Goal: Task Accomplishment & Management: Use online tool/utility

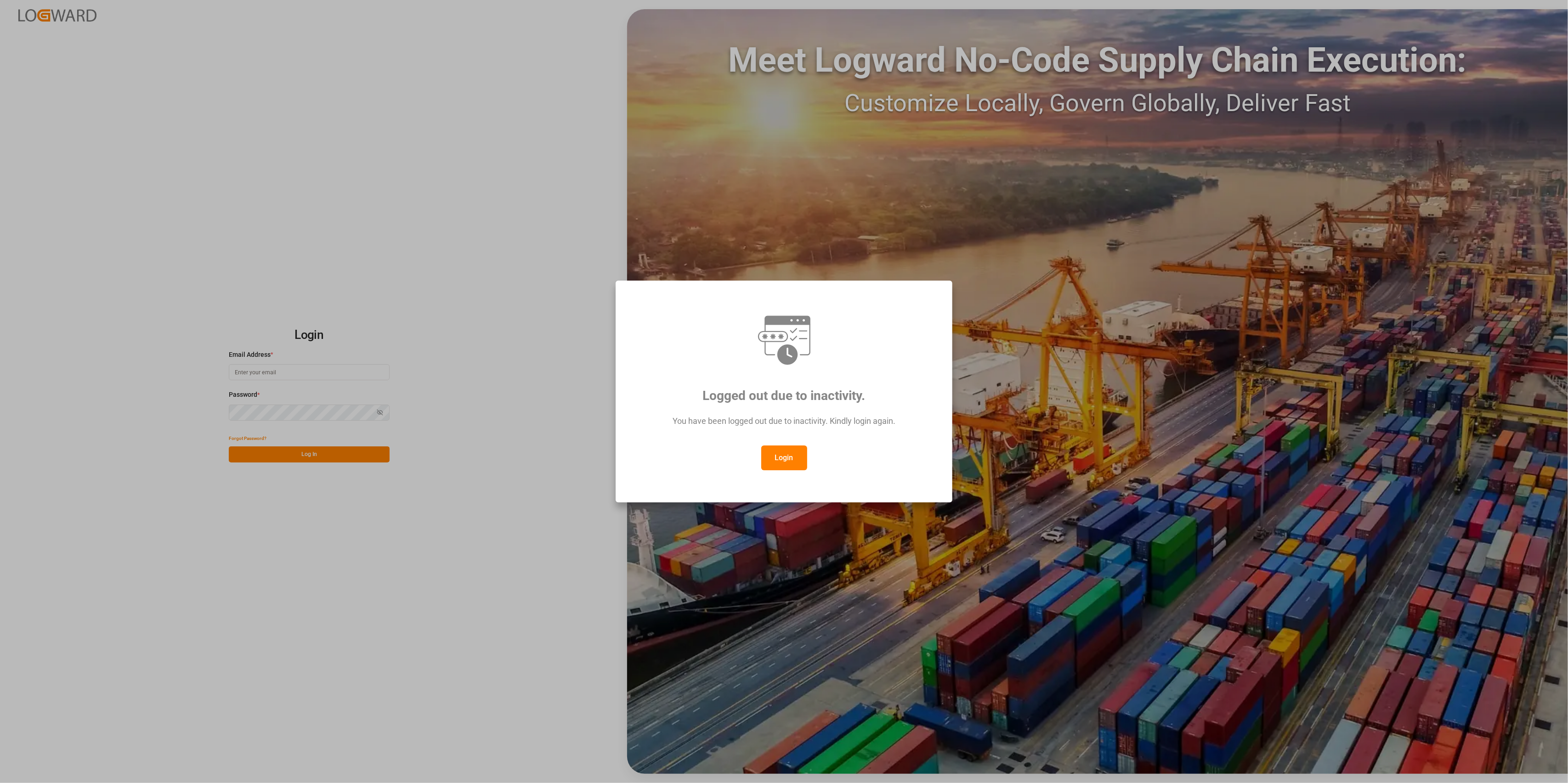
click at [795, 463] on button "Login" at bounding box center [784, 458] width 46 height 25
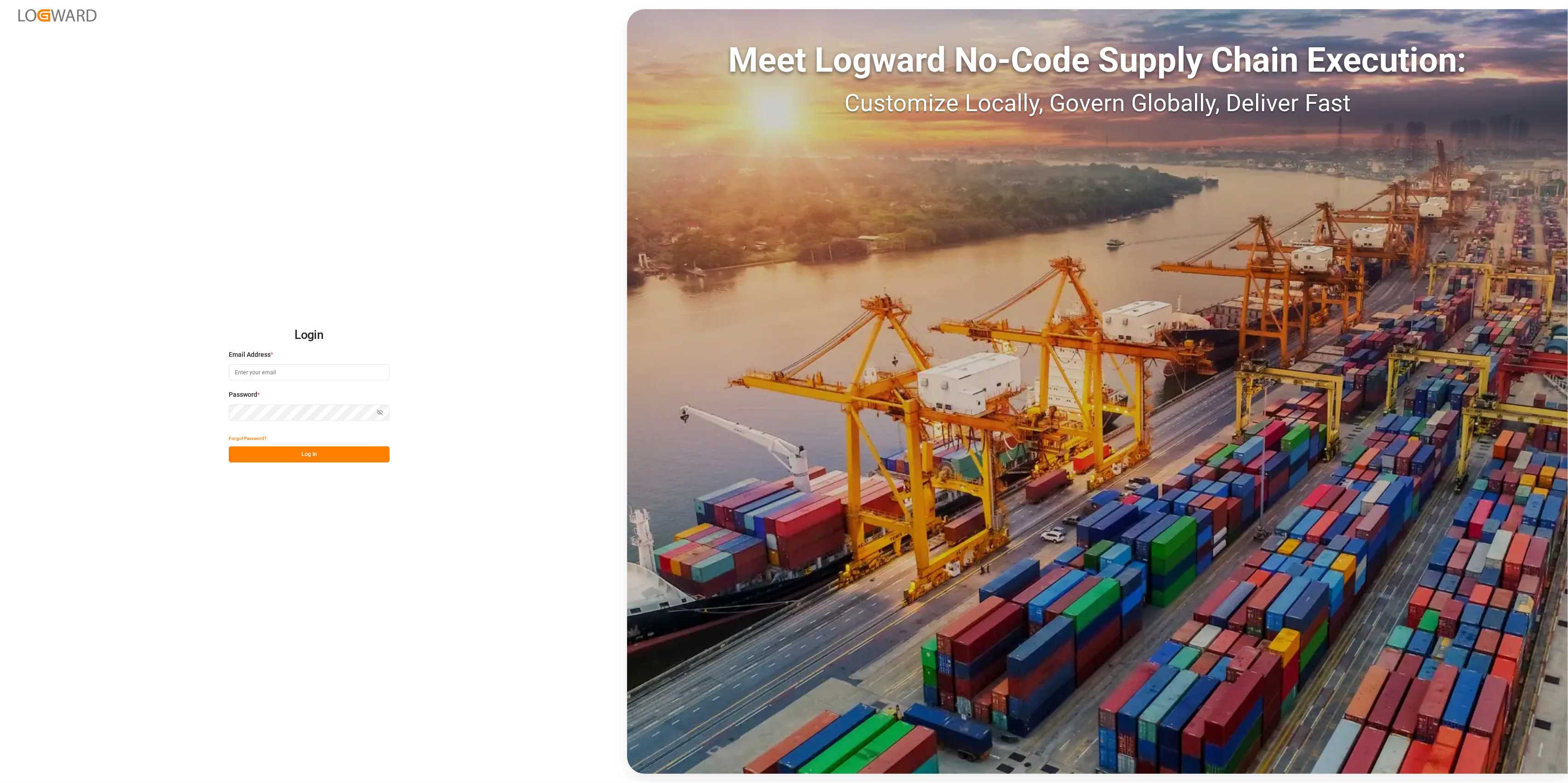
click at [273, 368] on input at bounding box center [309, 372] width 161 height 16
type input "[PERSON_NAME][EMAIL_ADDRESS][PERSON_NAME][DOMAIN_NAME]"
click at [285, 458] on button "Log In" at bounding box center [309, 454] width 161 height 16
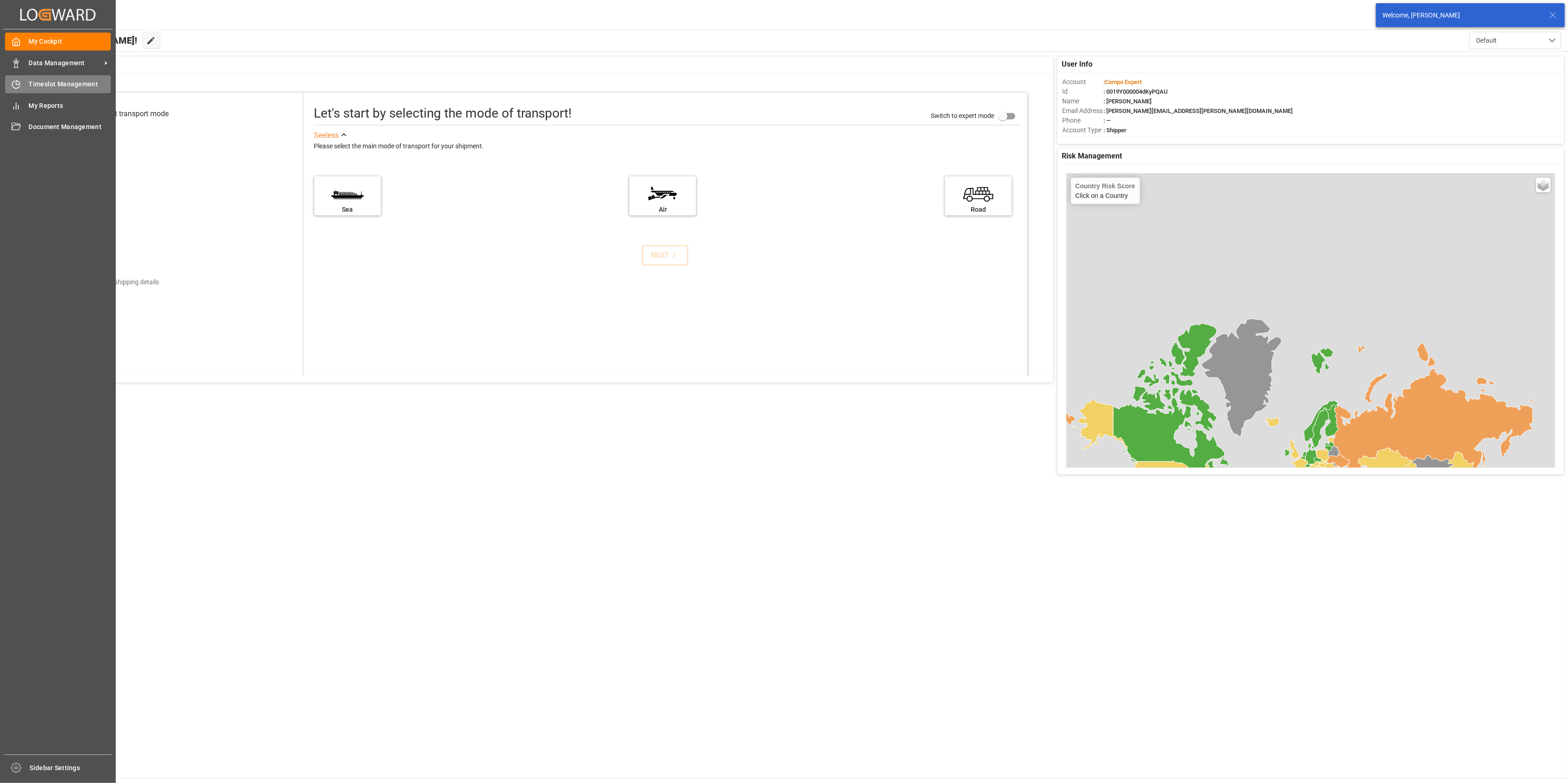
click at [27, 87] on div "Timeslot Management Timeslot Management" at bounding box center [58, 84] width 106 height 18
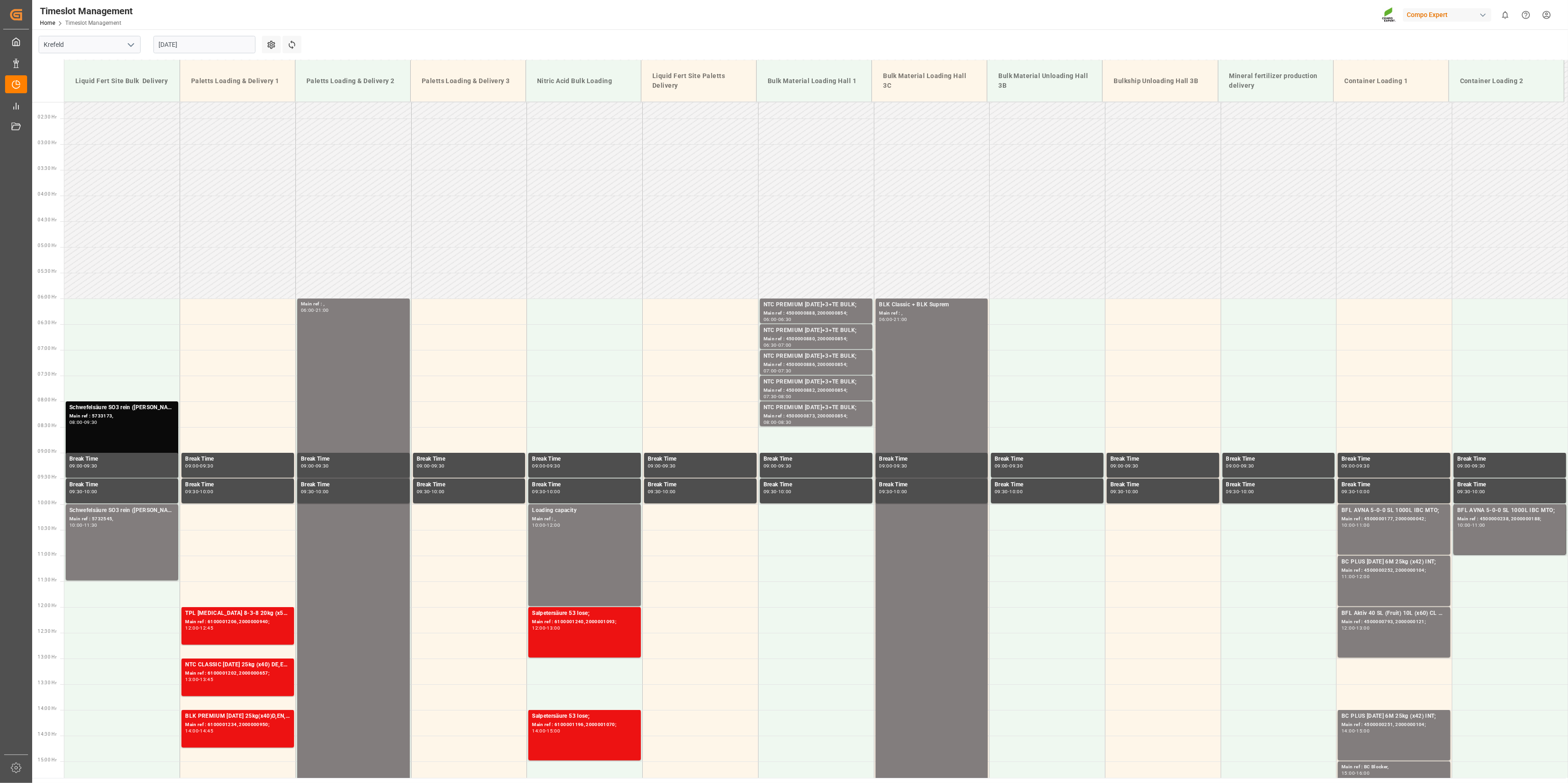
scroll to position [8, 0]
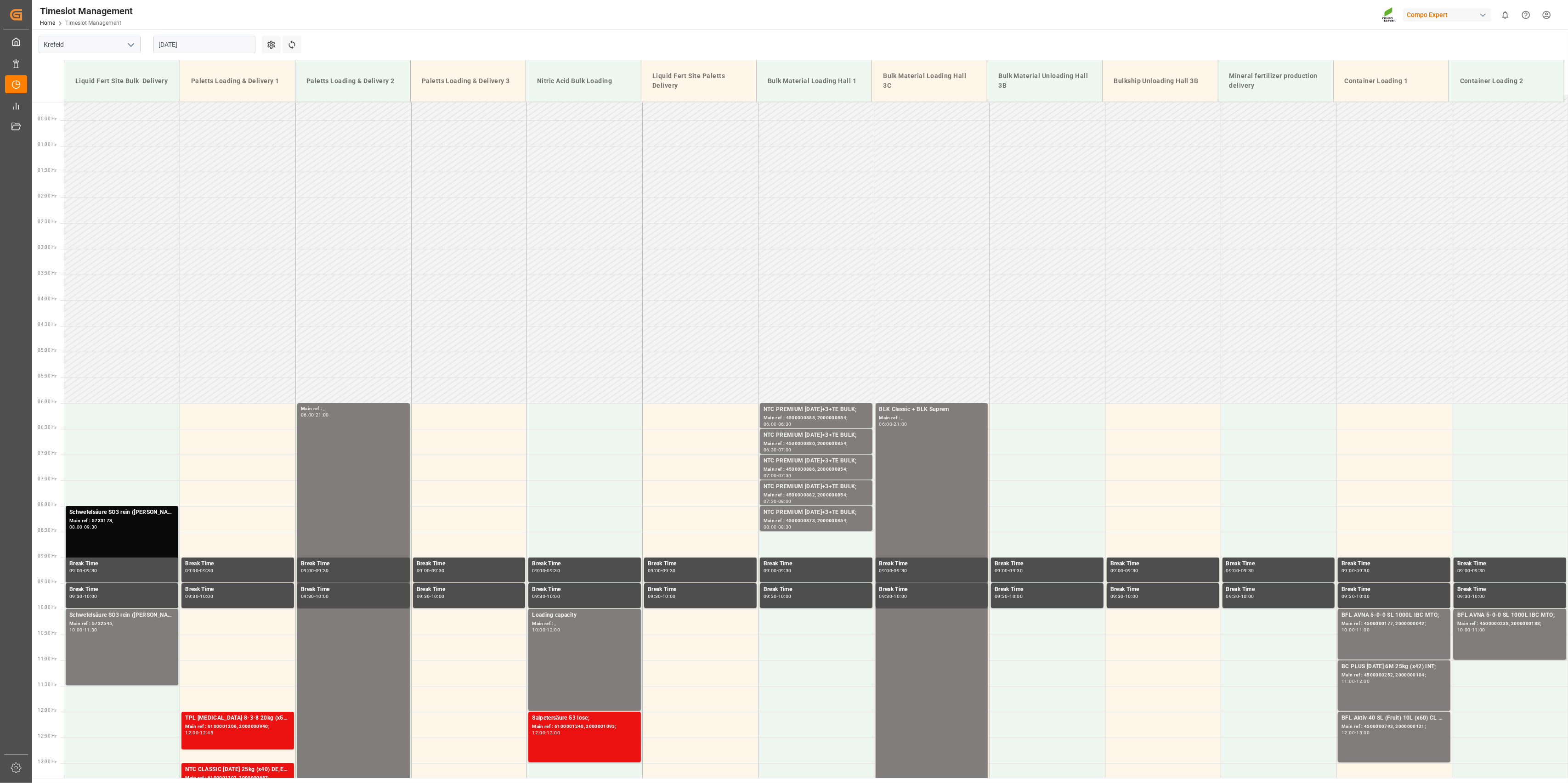
click at [173, 50] on input "[DATE]" at bounding box center [205, 44] width 102 height 18
click at [199, 153] on span "20" at bounding box center [201, 154] width 6 height 7
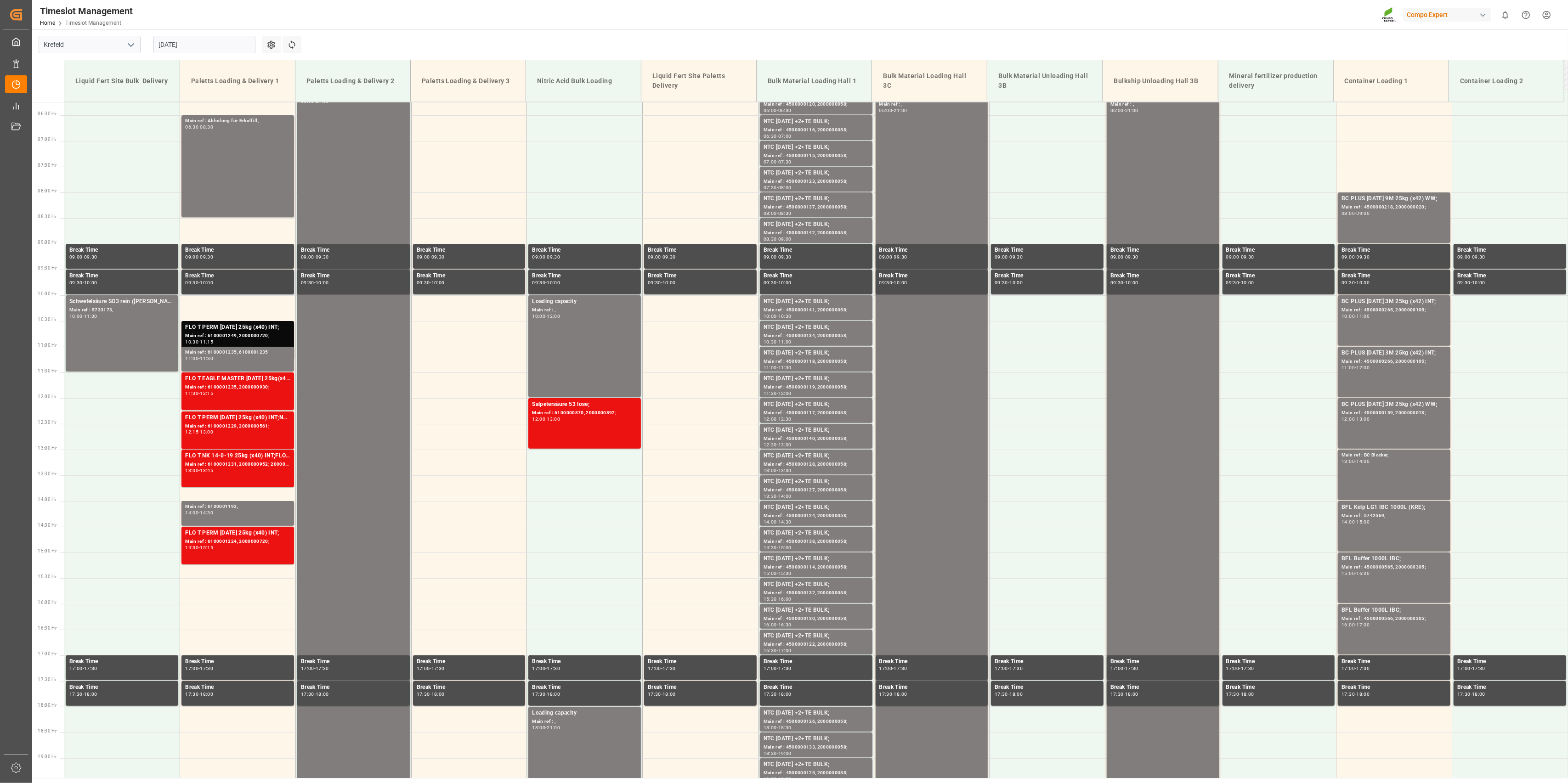
scroll to position [314, 0]
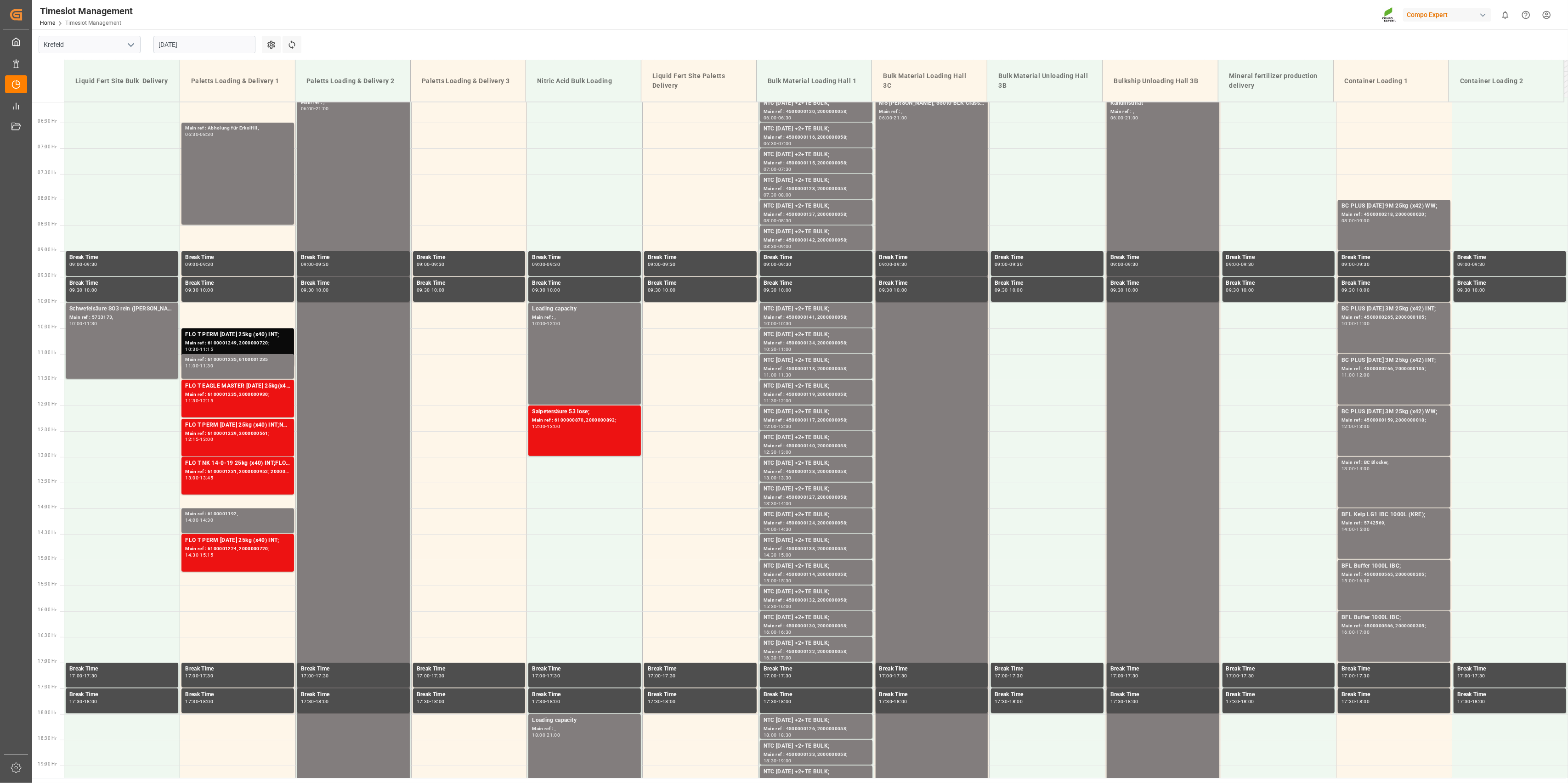
click at [210, 49] on input "[DATE]" at bounding box center [205, 44] width 102 height 18
click at [184, 153] on span "19" at bounding box center [183, 154] width 6 height 7
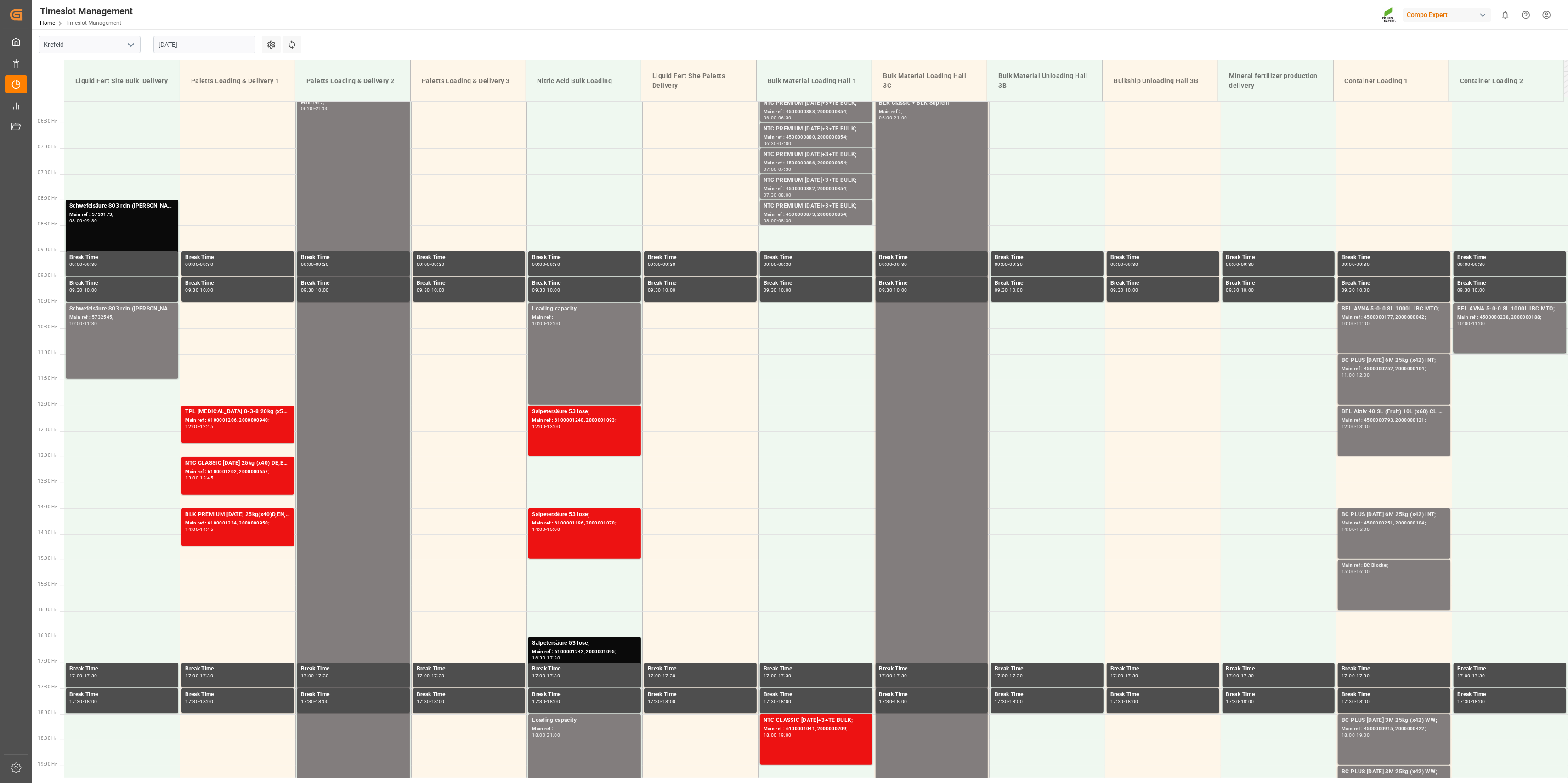
click at [208, 35] on div "[DATE]" at bounding box center [205, 44] width 115 height 30
click at [208, 42] on input "[DATE]" at bounding box center [205, 44] width 102 height 18
click at [204, 158] on div "20" at bounding box center [201, 155] width 12 height 11
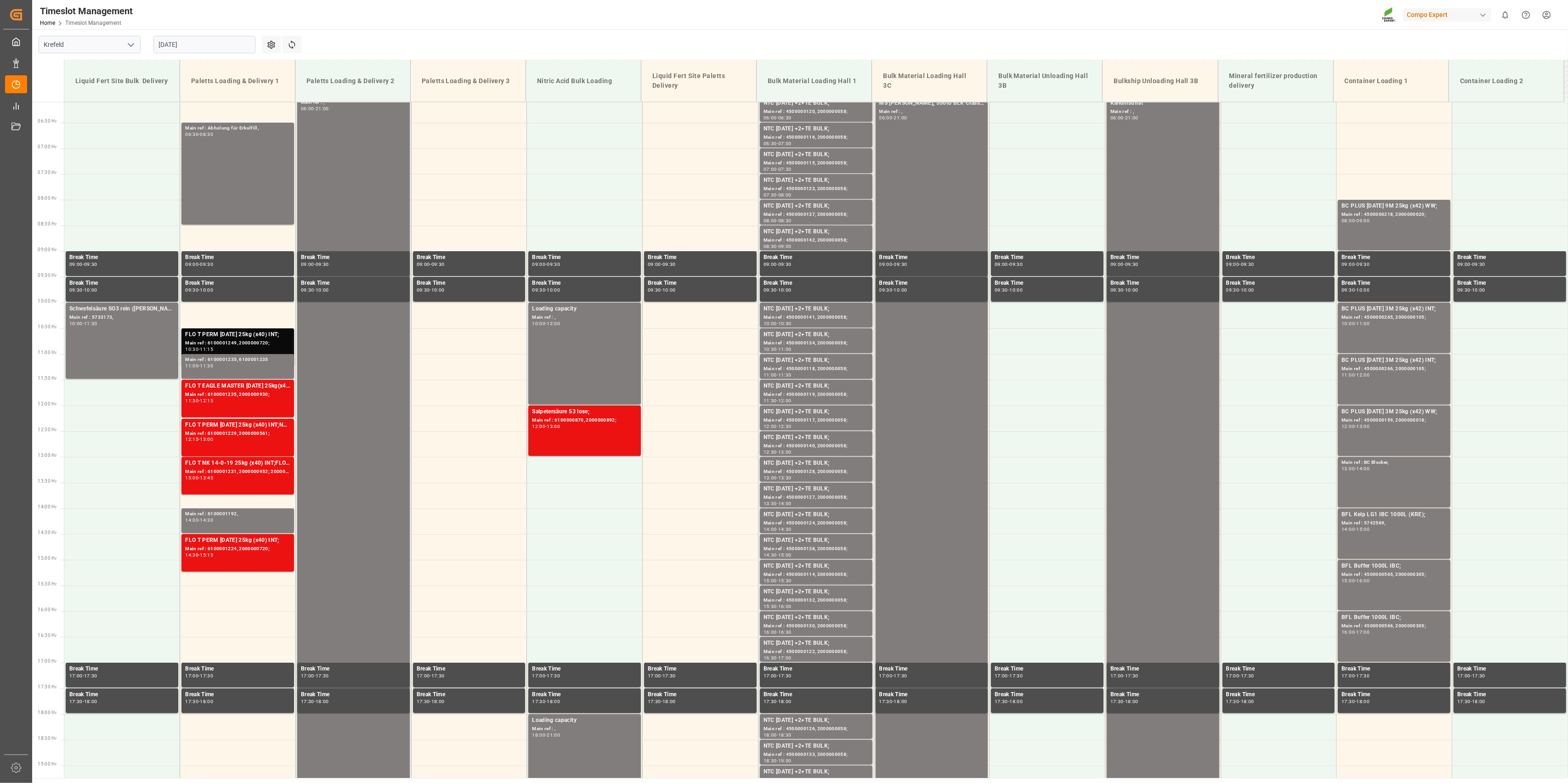
click at [224, 341] on div "Main ref : 6100001249, 2000000720;" at bounding box center [237, 343] width 105 height 8
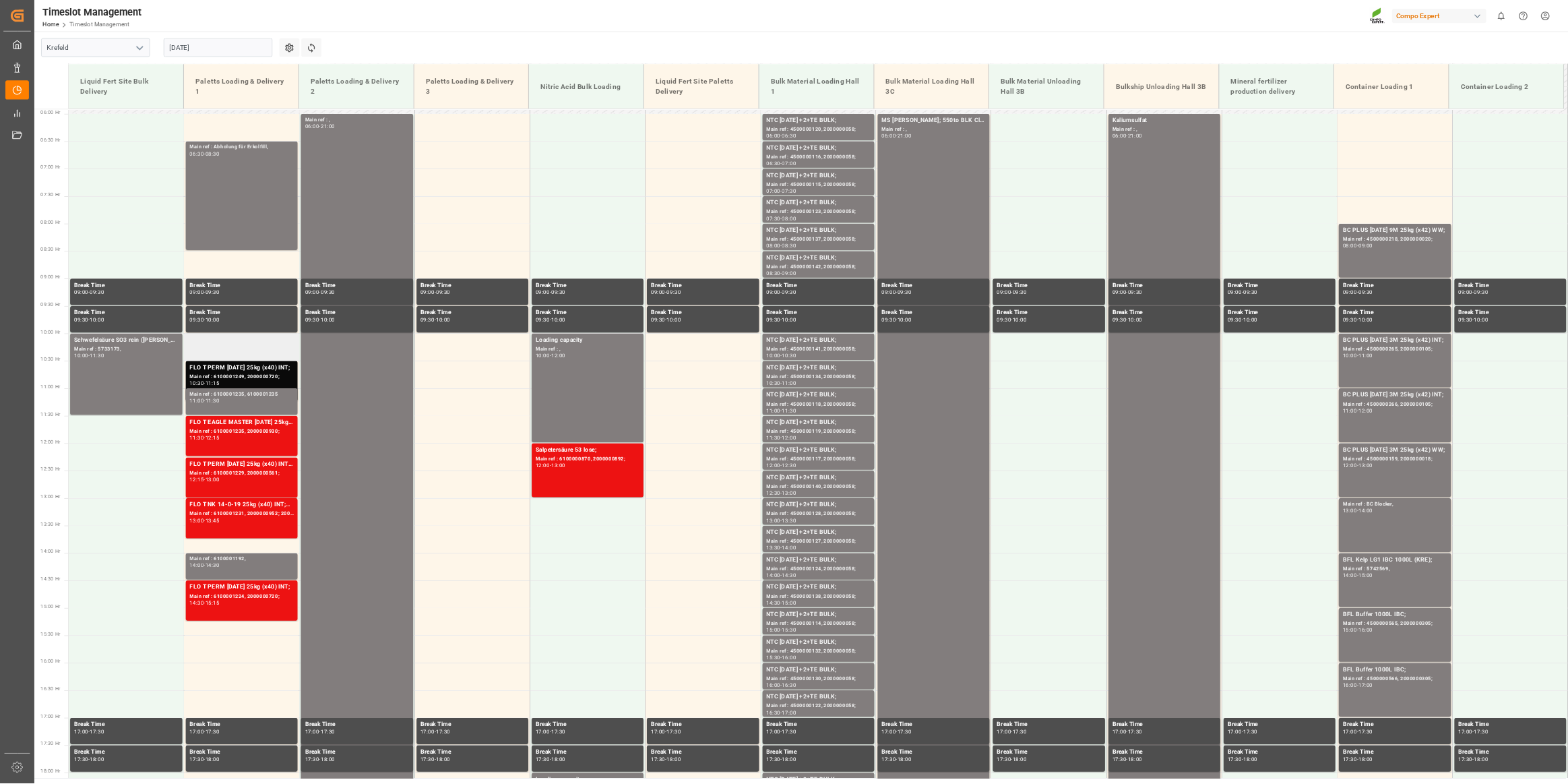
scroll to position [461, 0]
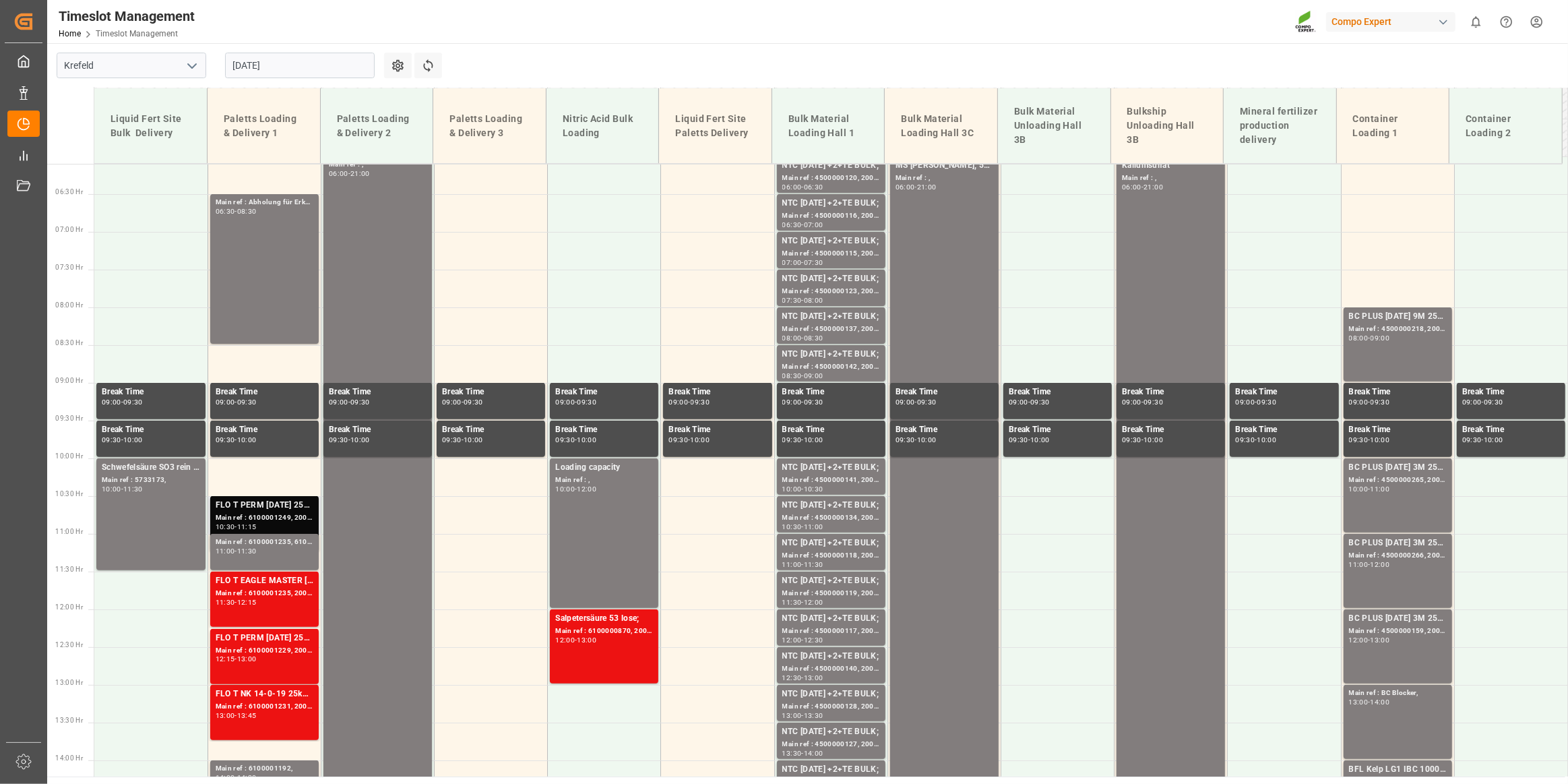
click at [286, 513] on div "Main ref : 6100001249, 2000000720;" at bounding box center [264, 518] width 97 height 12
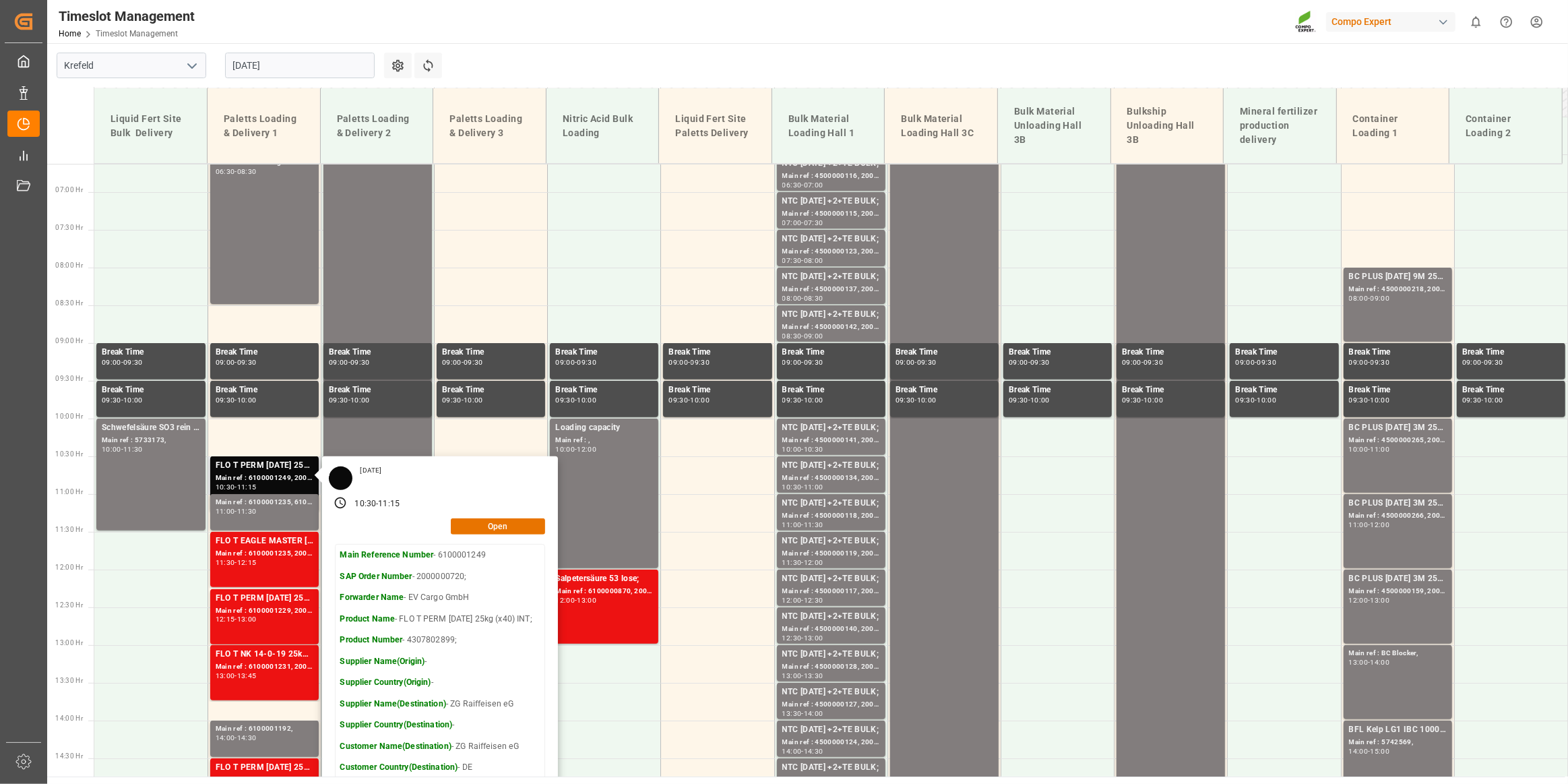
scroll to position [521, 0]
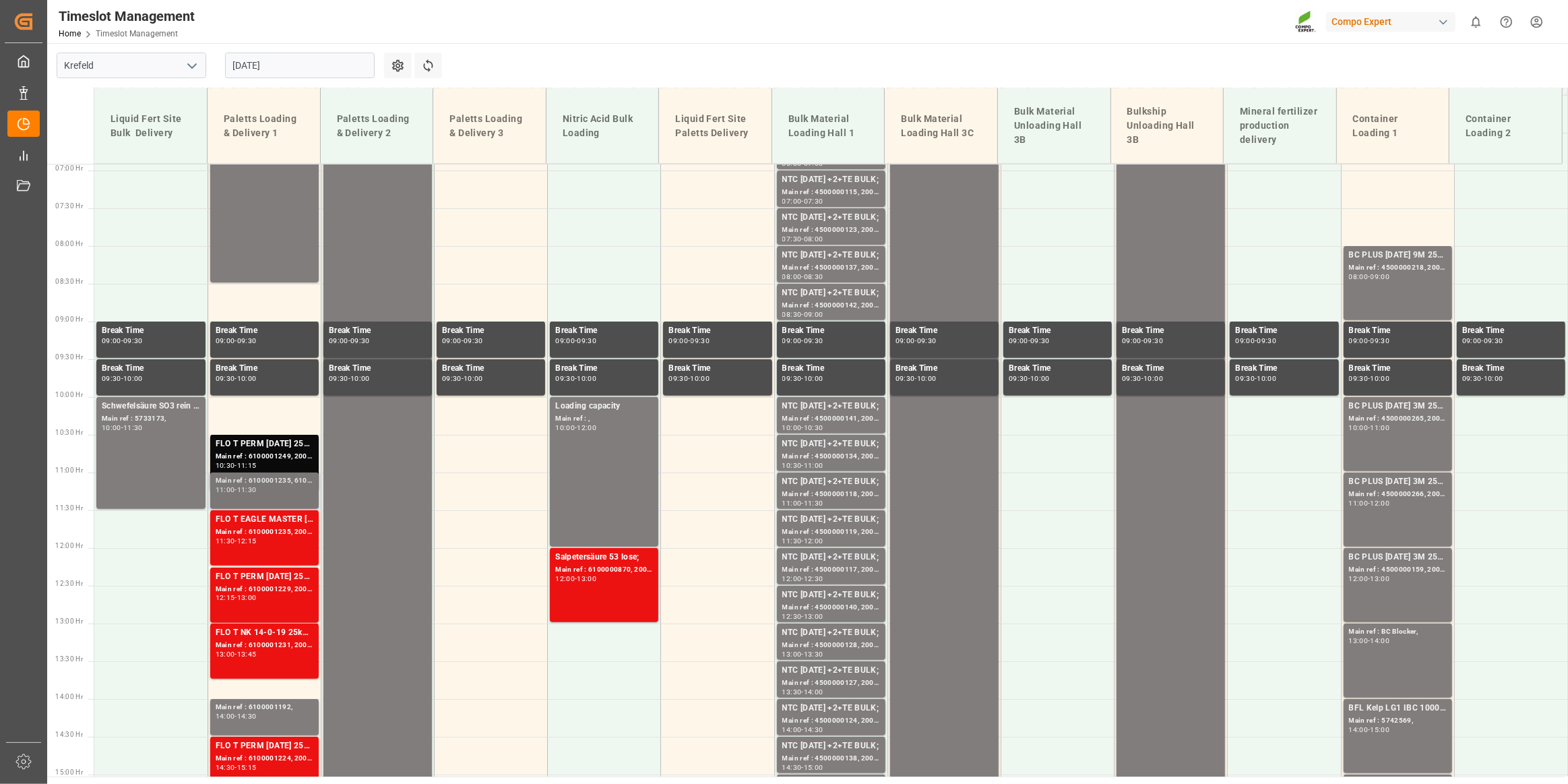
click at [292, 485] on div "Main ref : 6100001235, 6100001235" at bounding box center [264, 480] width 97 height 12
click at [271, 528] on div "Main ref : 6100001235, 2000000930;" at bounding box center [264, 531] width 97 height 12
click at [268, 488] on div "11:00 - 11:30" at bounding box center [264, 490] width 97 height 7
click at [287, 588] on div "Main ref : 6100001229, 2000000561;" at bounding box center [264, 589] width 97 height 12
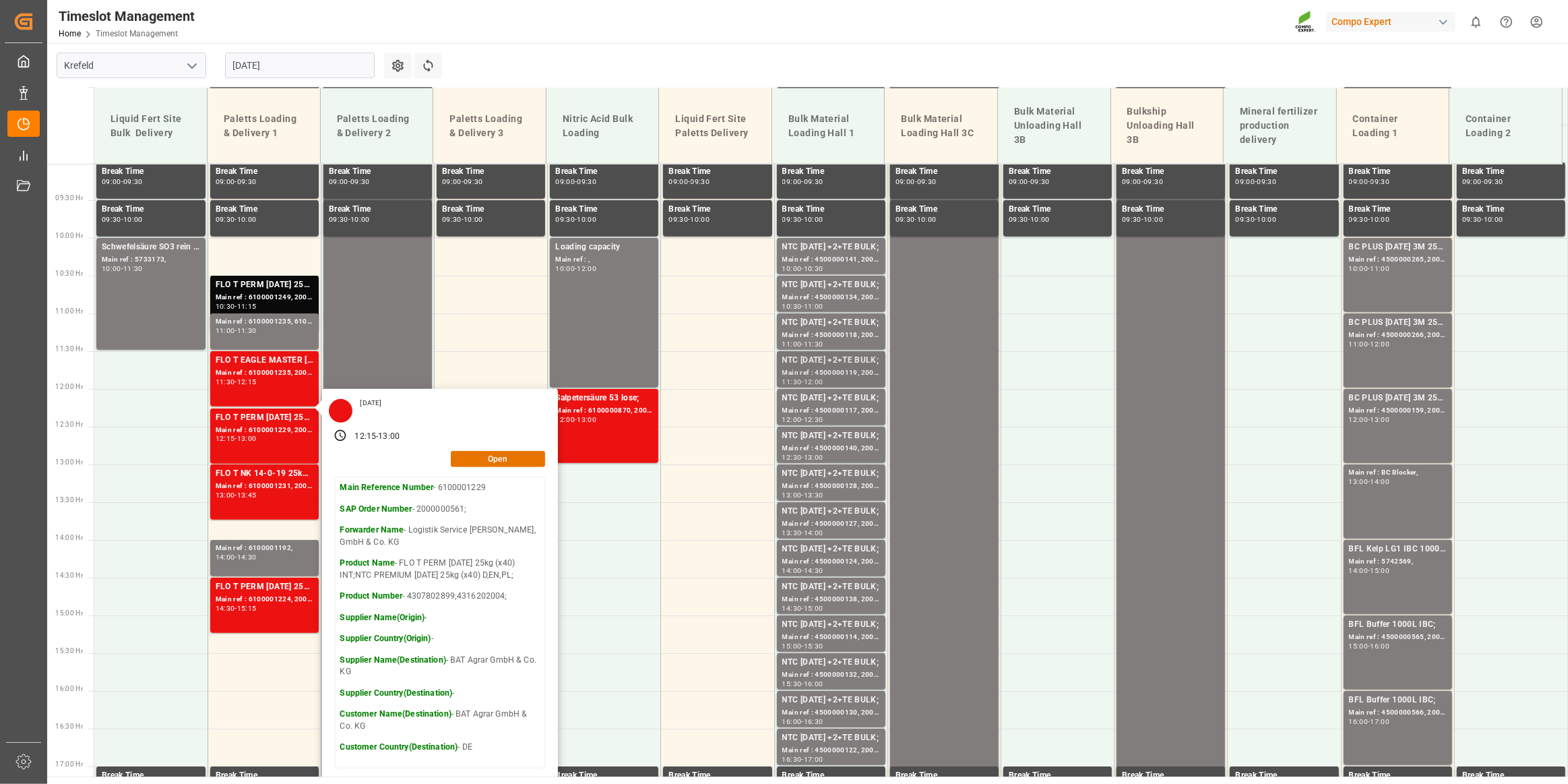
scroll to position [767, 0]
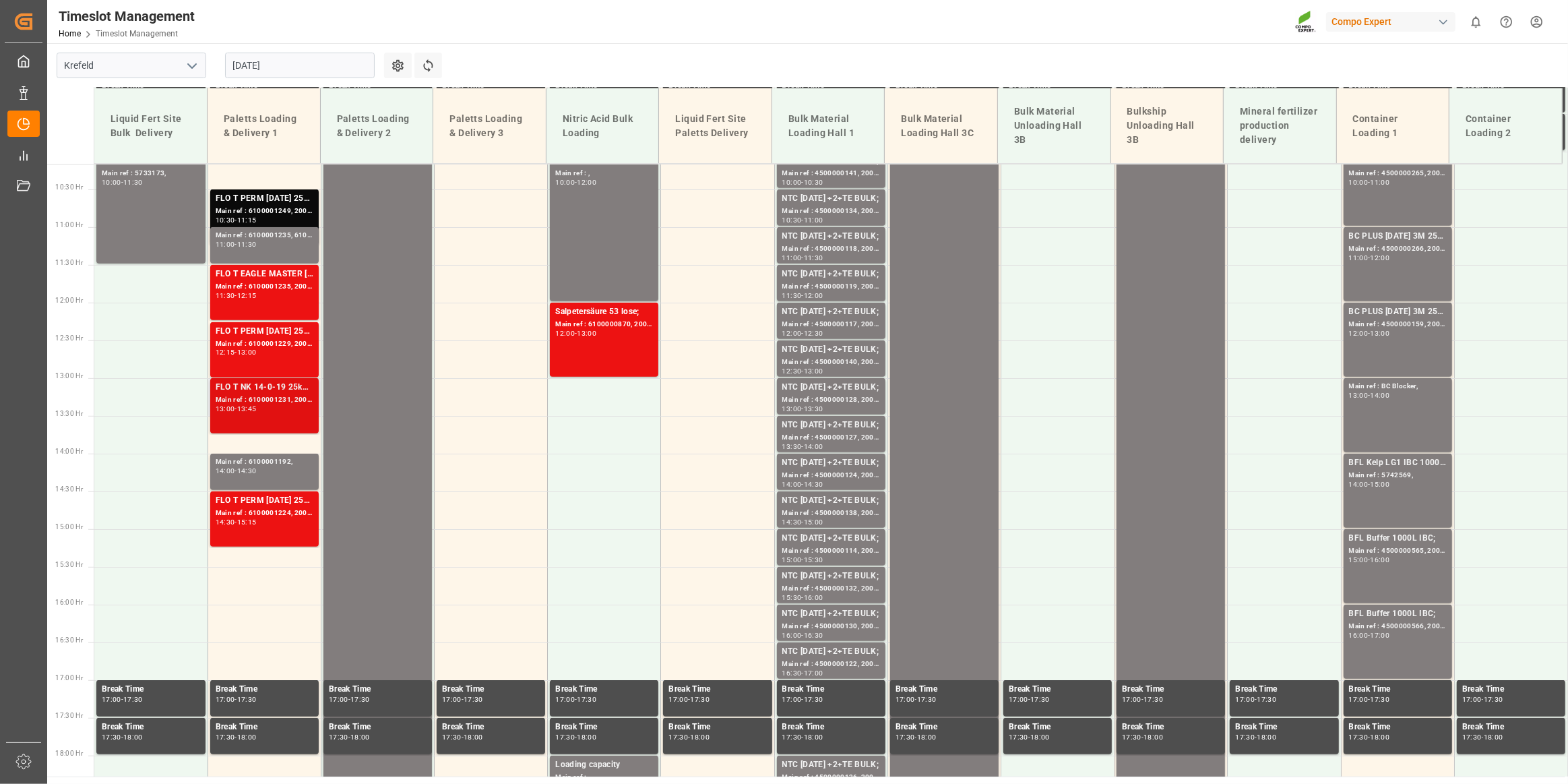
click at [276, 406] on div "13:00 - 13:45" at bounding box center [264, 409] width 97 height 7
click at [293, 459] on div "Main ref : 6100001192," at bounding box center [264, 462] width 97 height 12
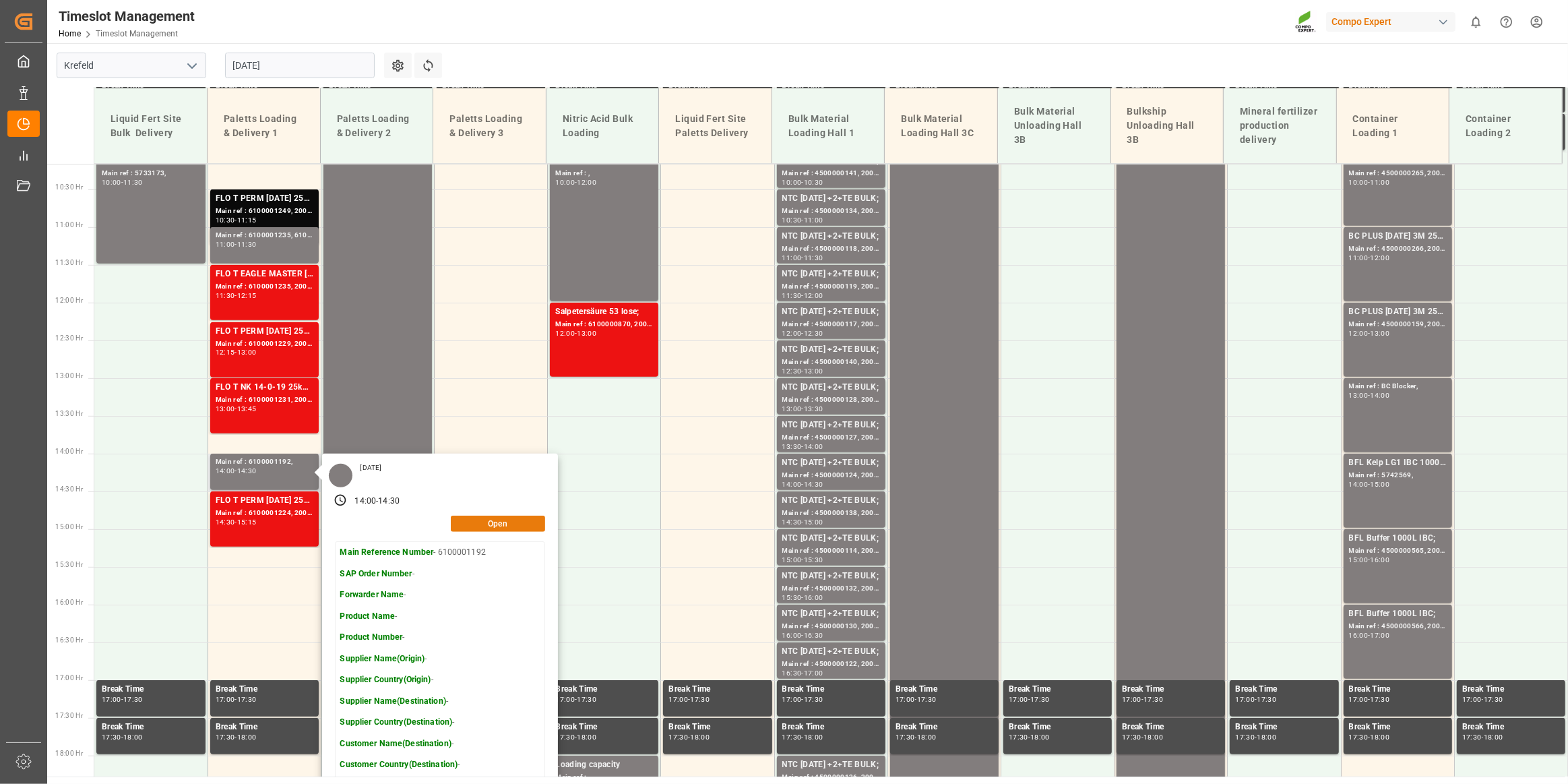
click at [505, 529] on button "Open" at bounding box center [498, 523] width 95 height 16
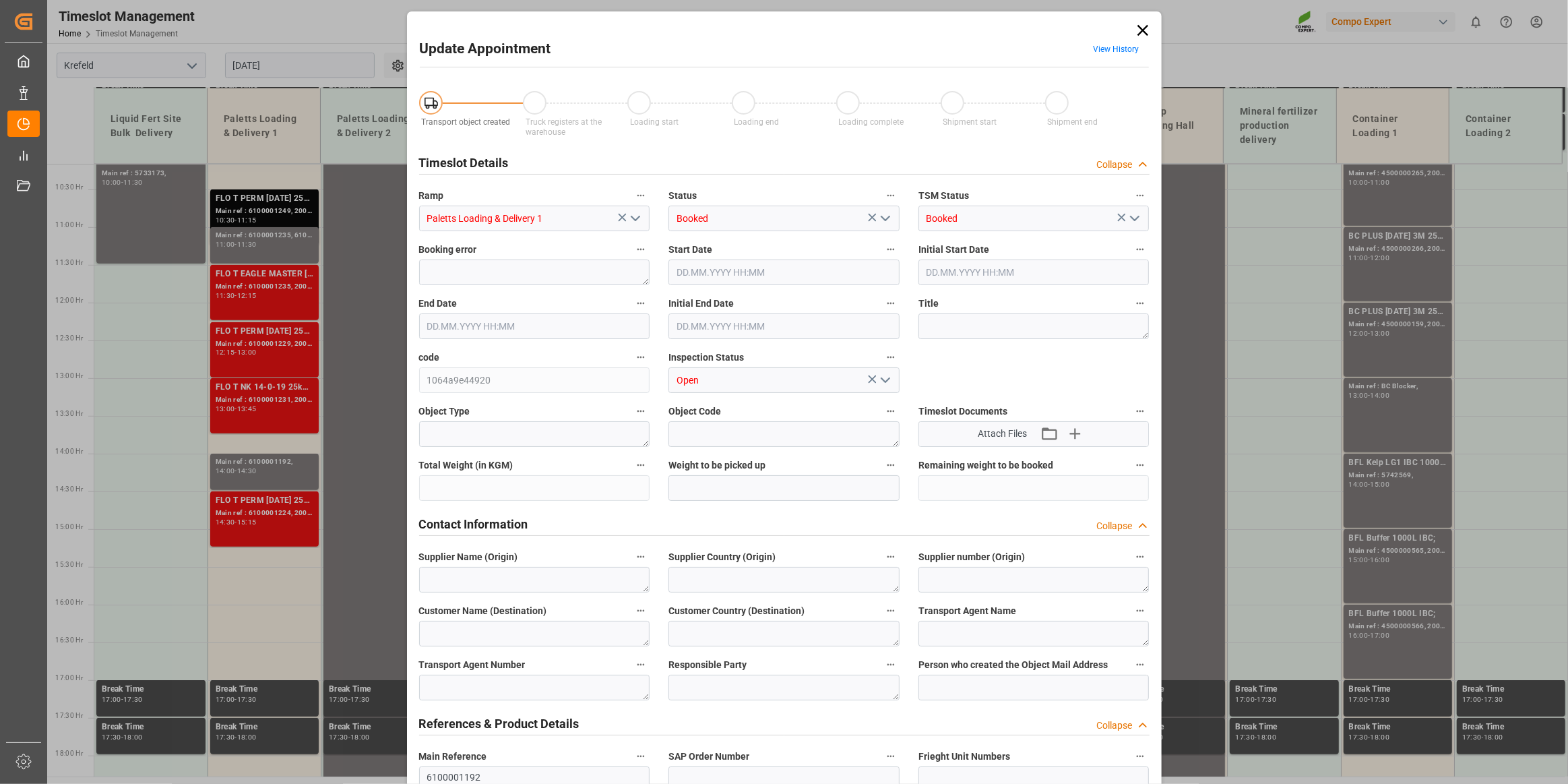
type input "[DATE] 14:00"
type input "[DATE] 14:30"
type input "[DATE] 09:18"
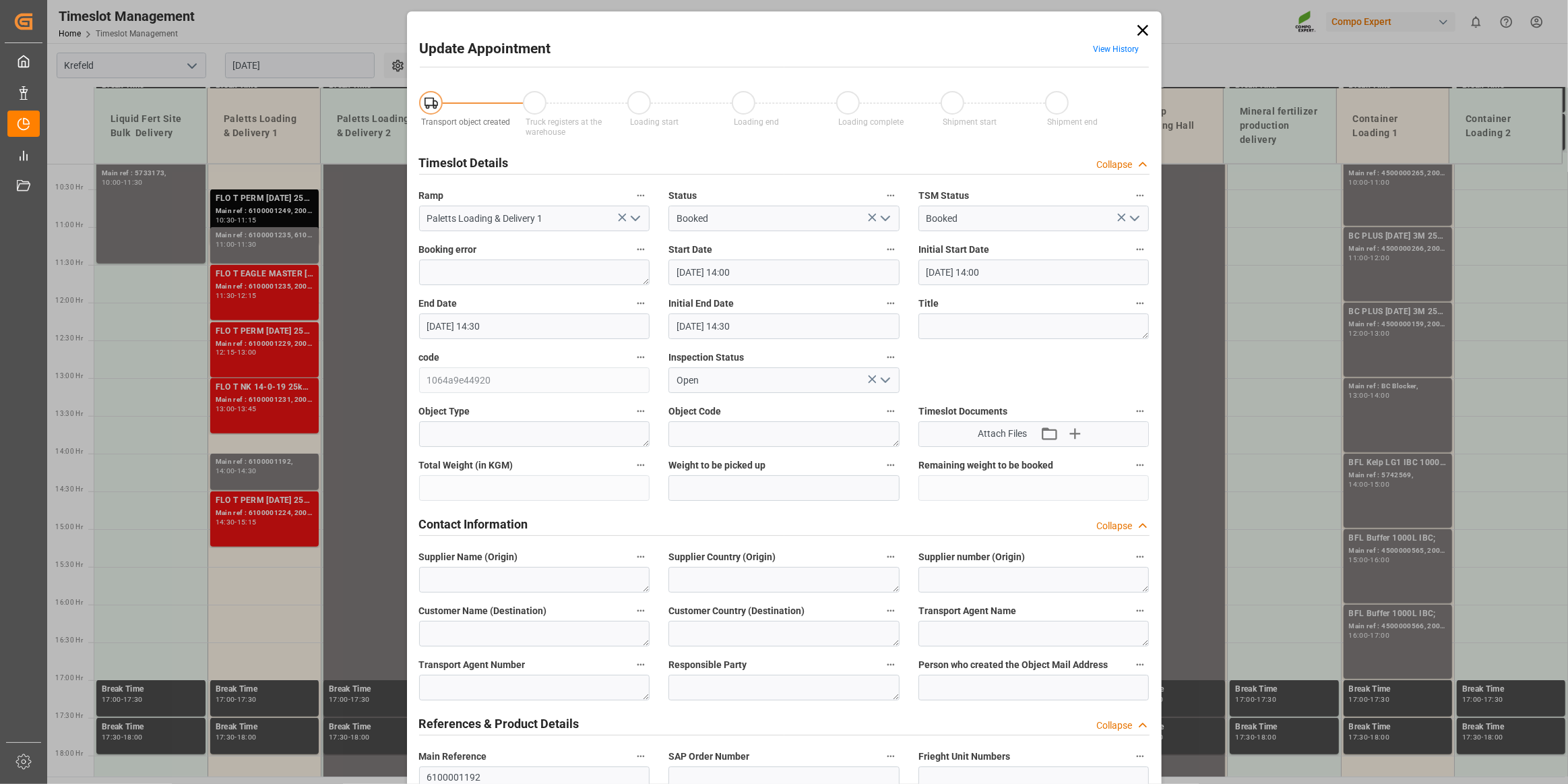
click at [1116, 47] on link "View History" at bounding box center [1116, 49] width 46 height 10
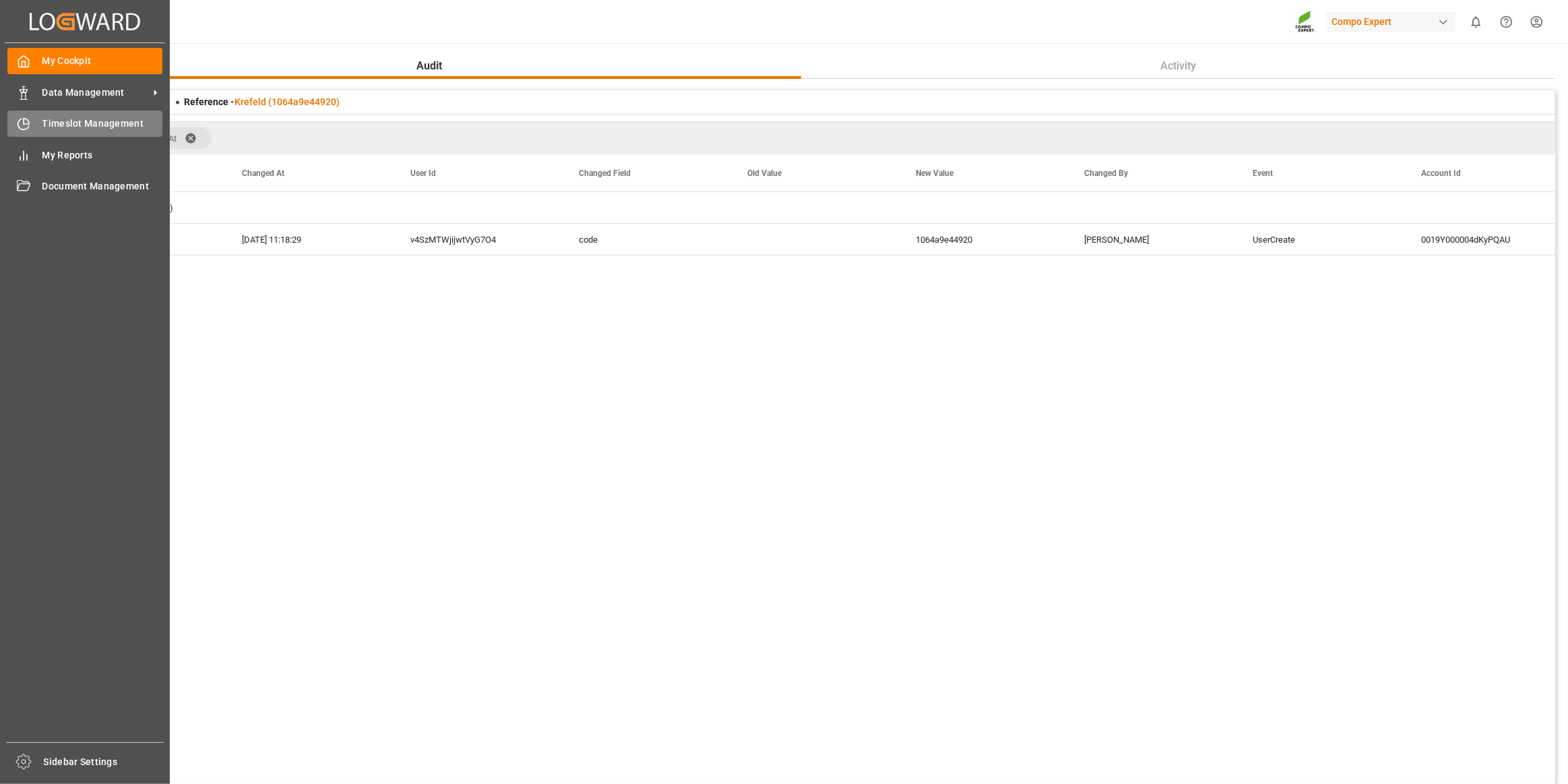
click at [19, 128] on icon at bounding box center [23, 125] width 11 height 11
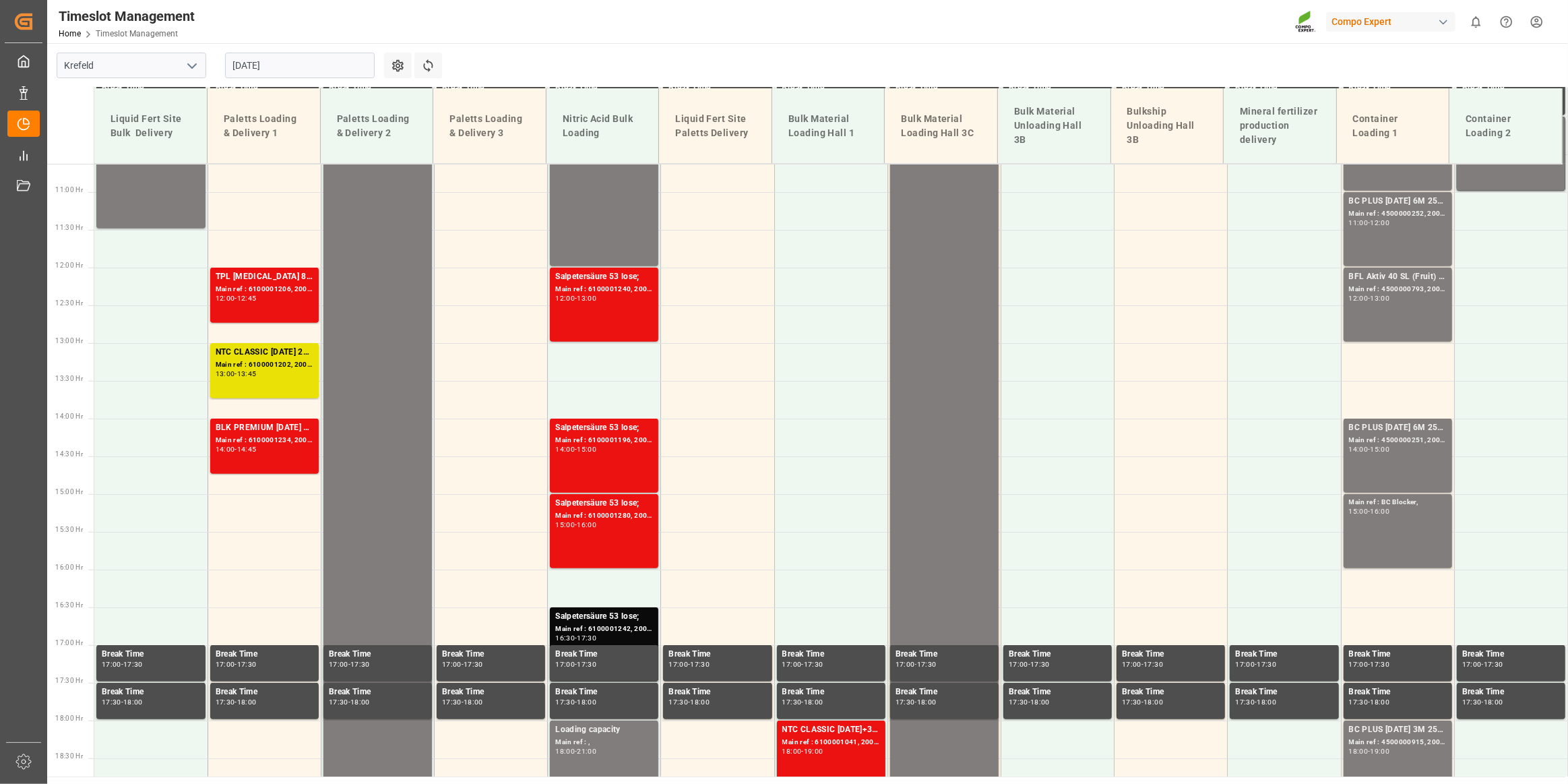
scroll to position [770, 0]
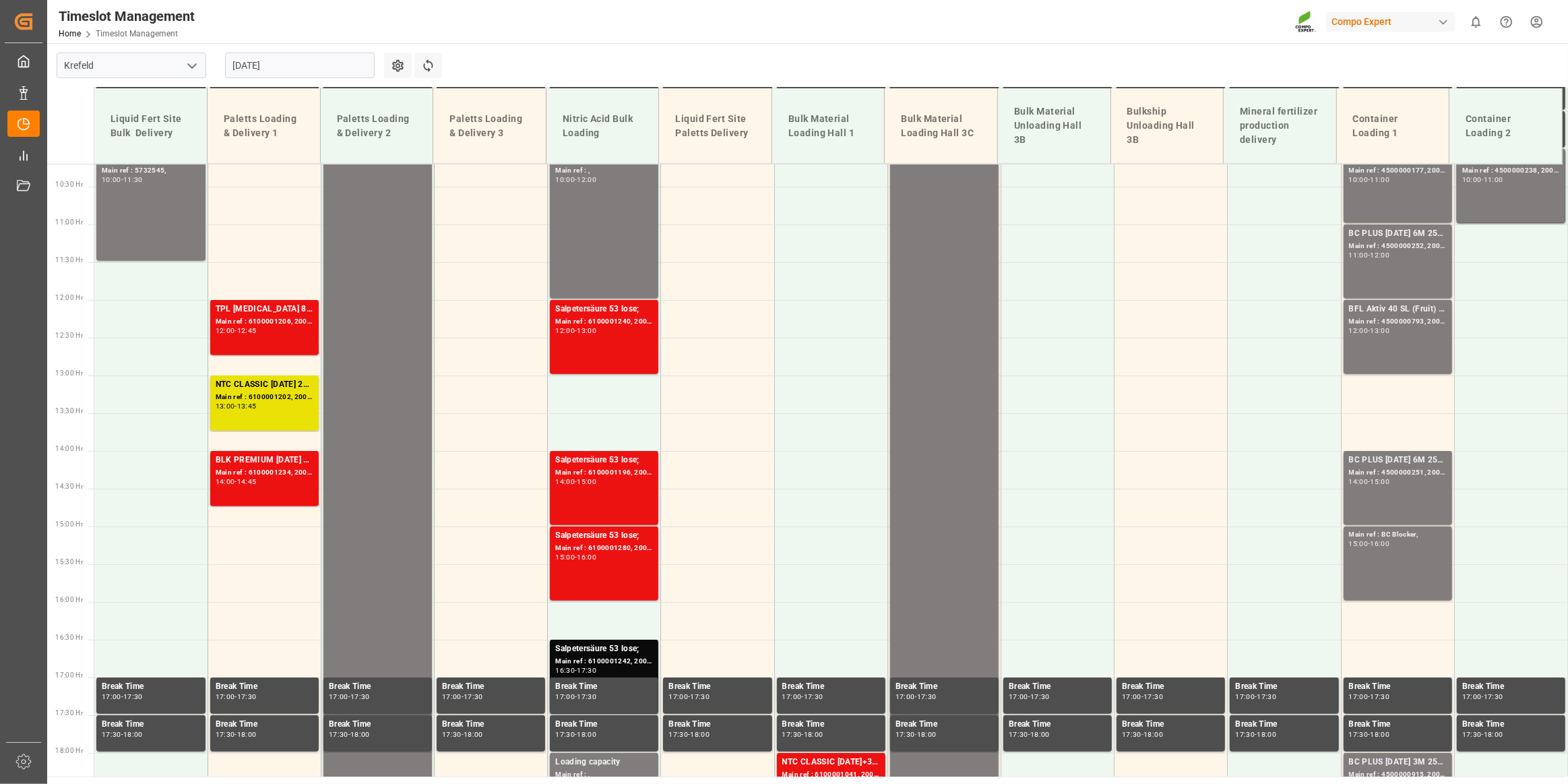
click at [296, 63] on input "[DATE]" at bounding box center [300, 65] width 150 height 26
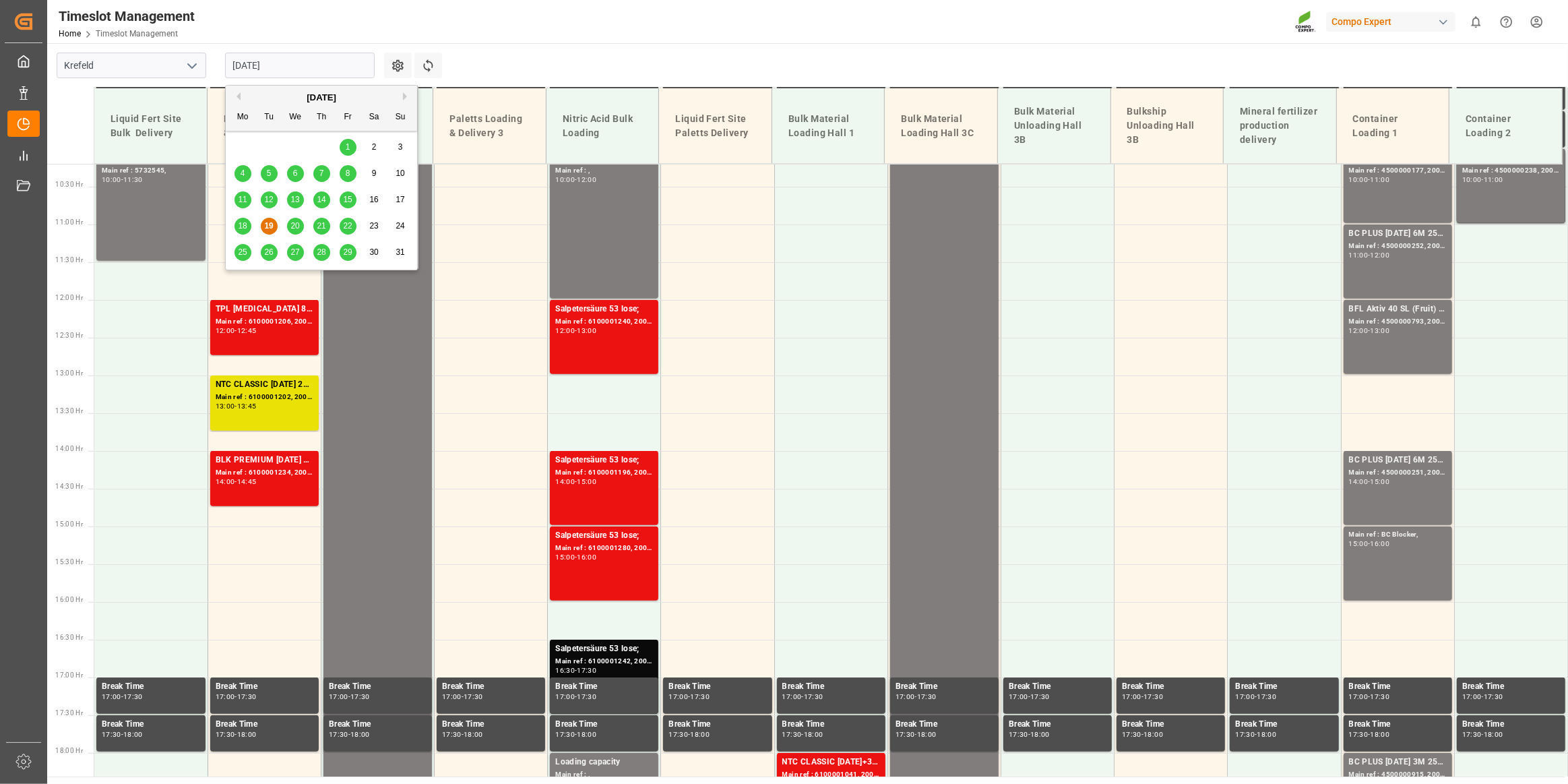
click at [295, 235] on div "18 19 20 21 22 23 24" at bounding box center [321, 226] width 184 height 26
click at [289, 229] on div "20" at bounding box center [296, 227] width 17 height 16
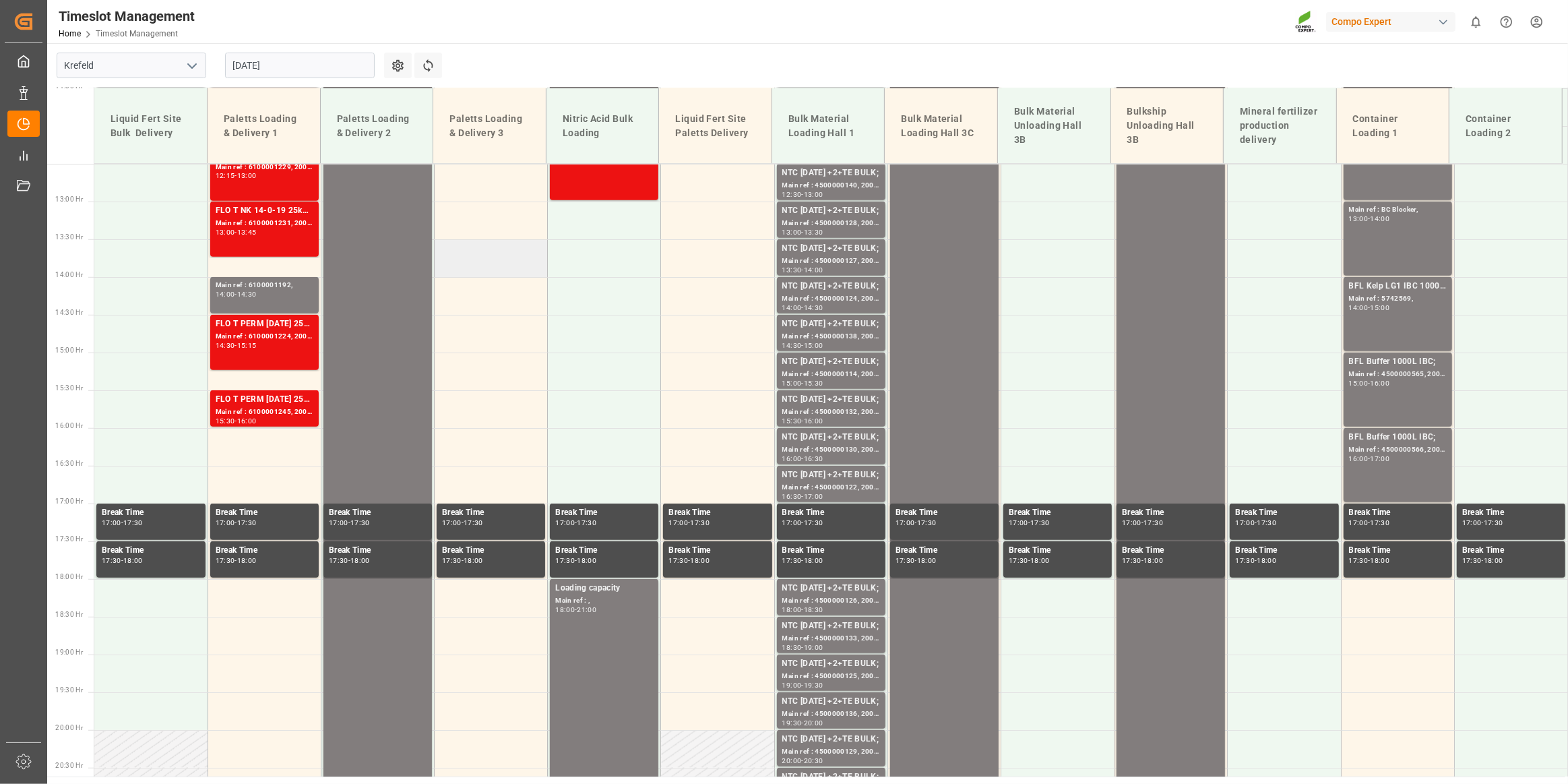
scroll to position [892, 0]
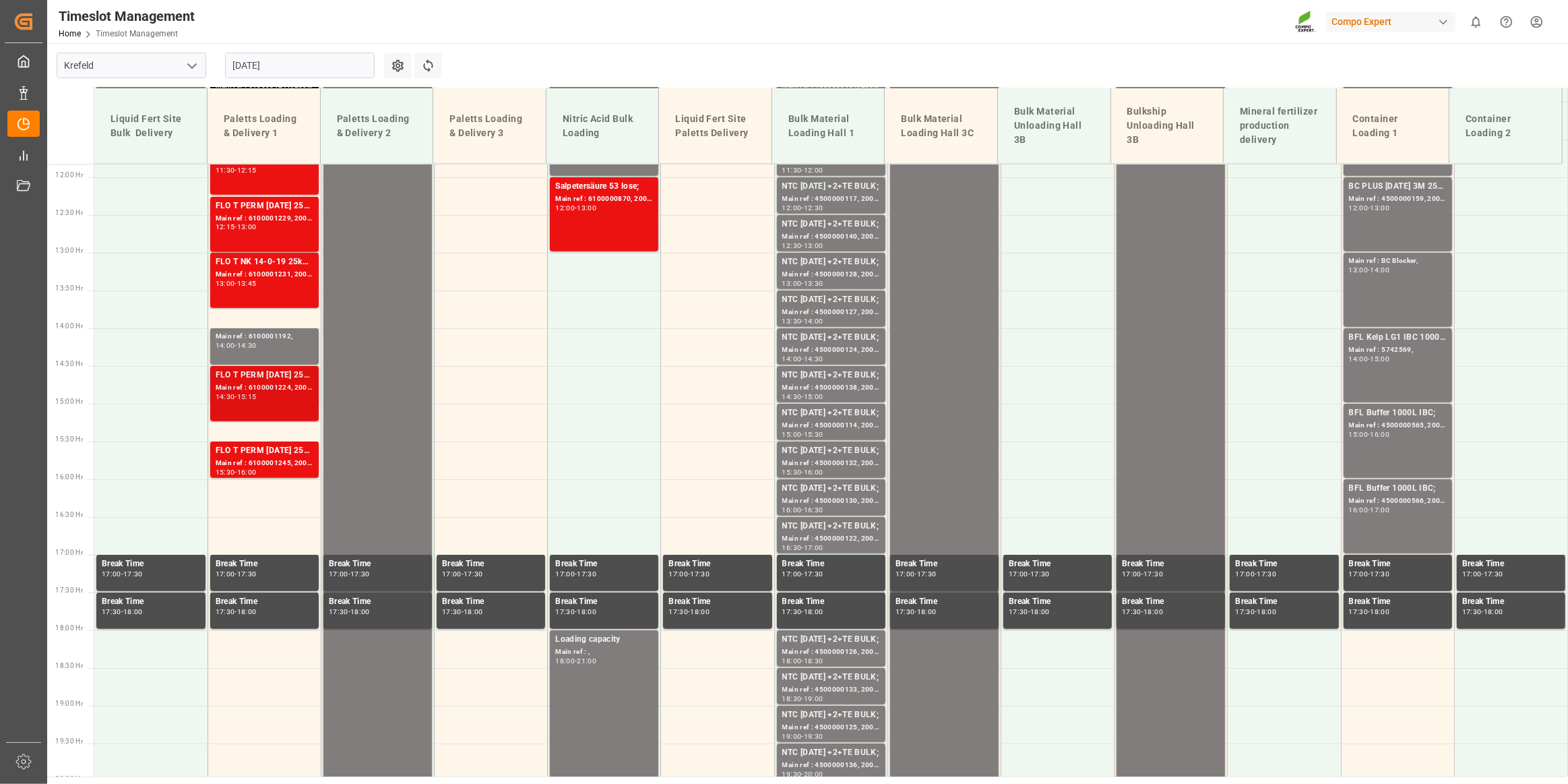
click at [267, 388] on div "Main ref : 6100001224, 2000000720;" at bounding box center [264, 388] width 97 height 12
click at [283, 466] on div "Main ref : 6100001245, 2000000631;" at bounding box center [264, 463] width 97 height 12
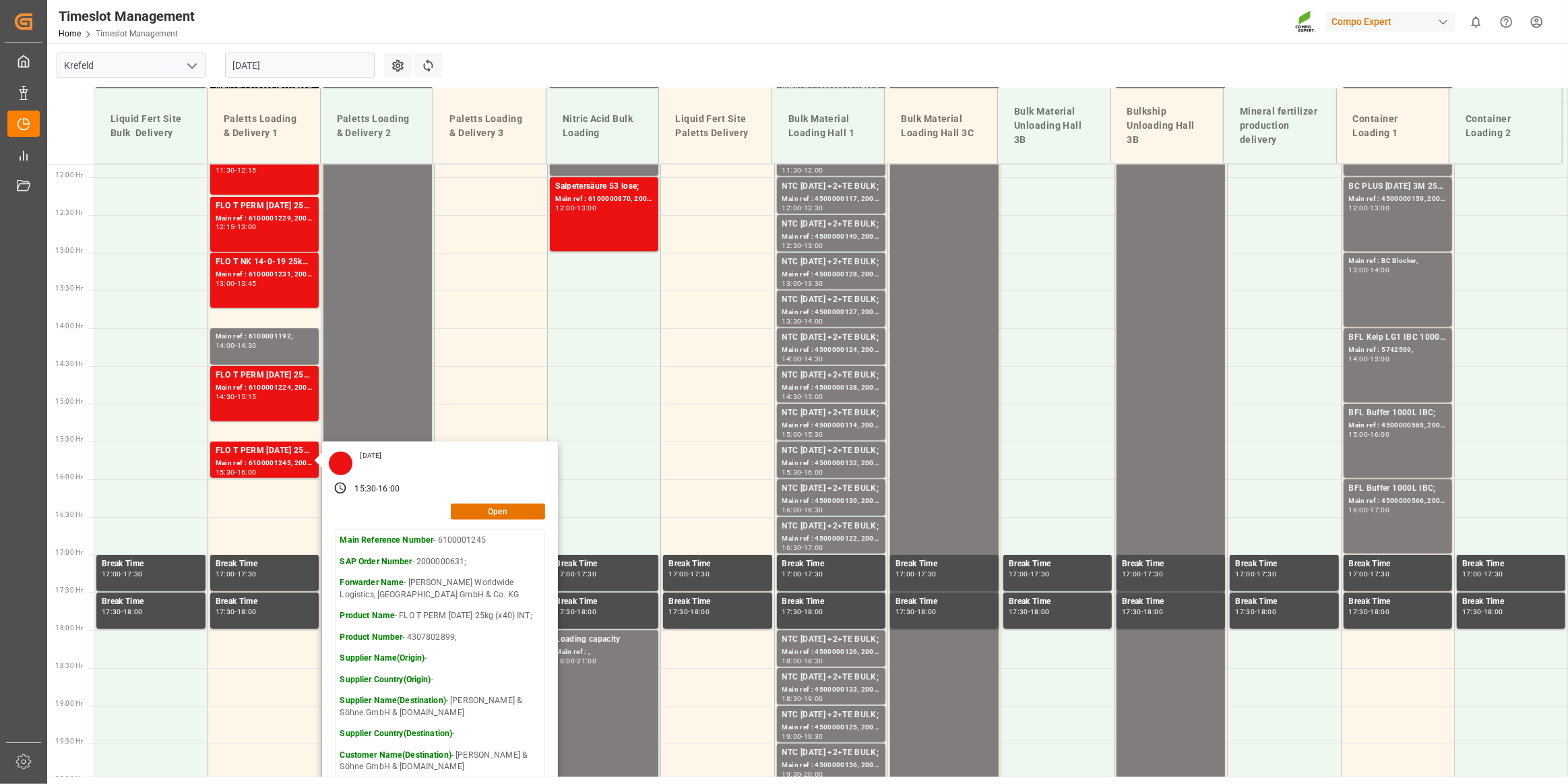
click at [79, 349] on Hr "14:30 Hr" at bounding box center [68, 366] width 41 height 38
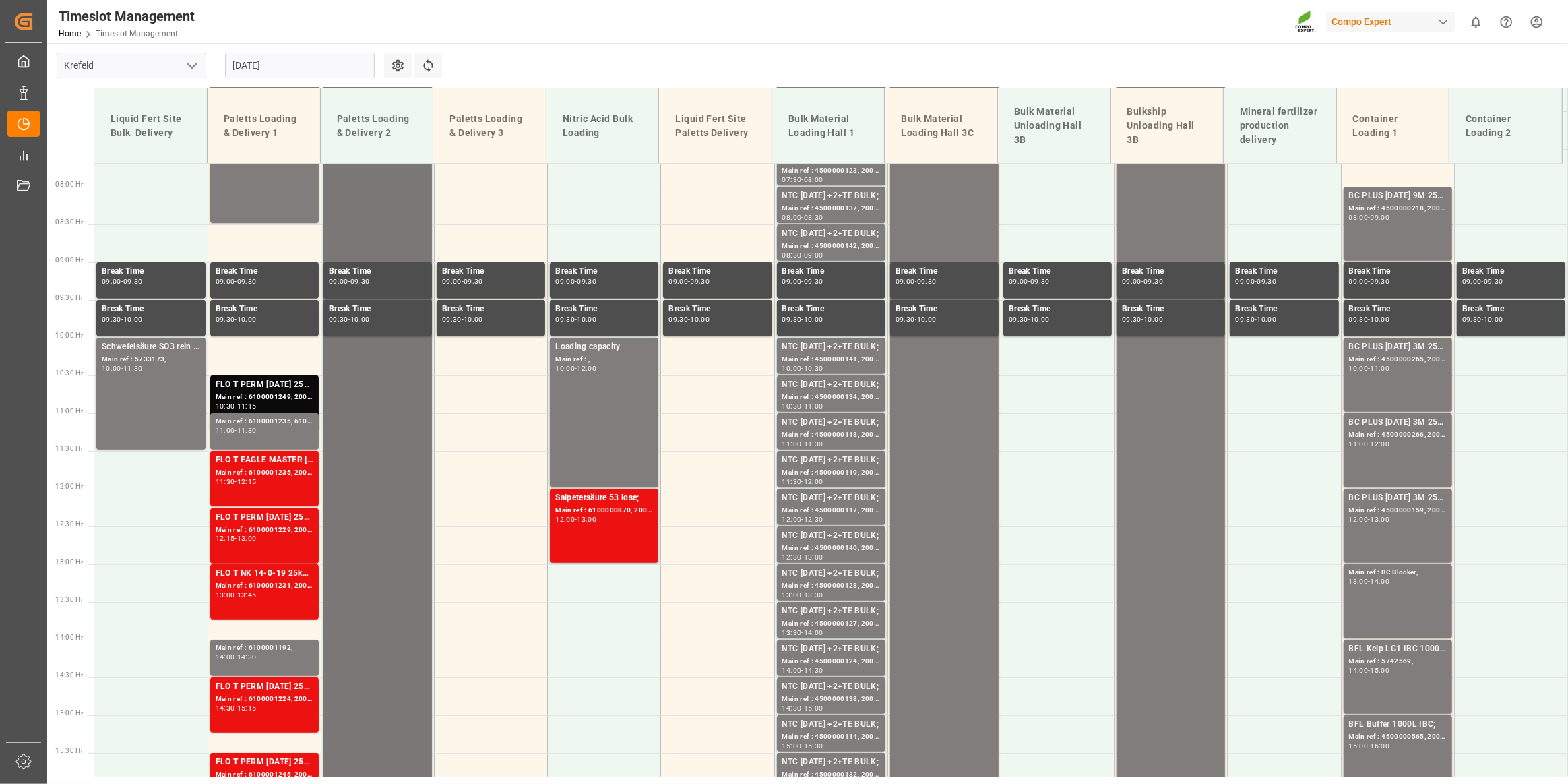
scroll to position [587, 0]
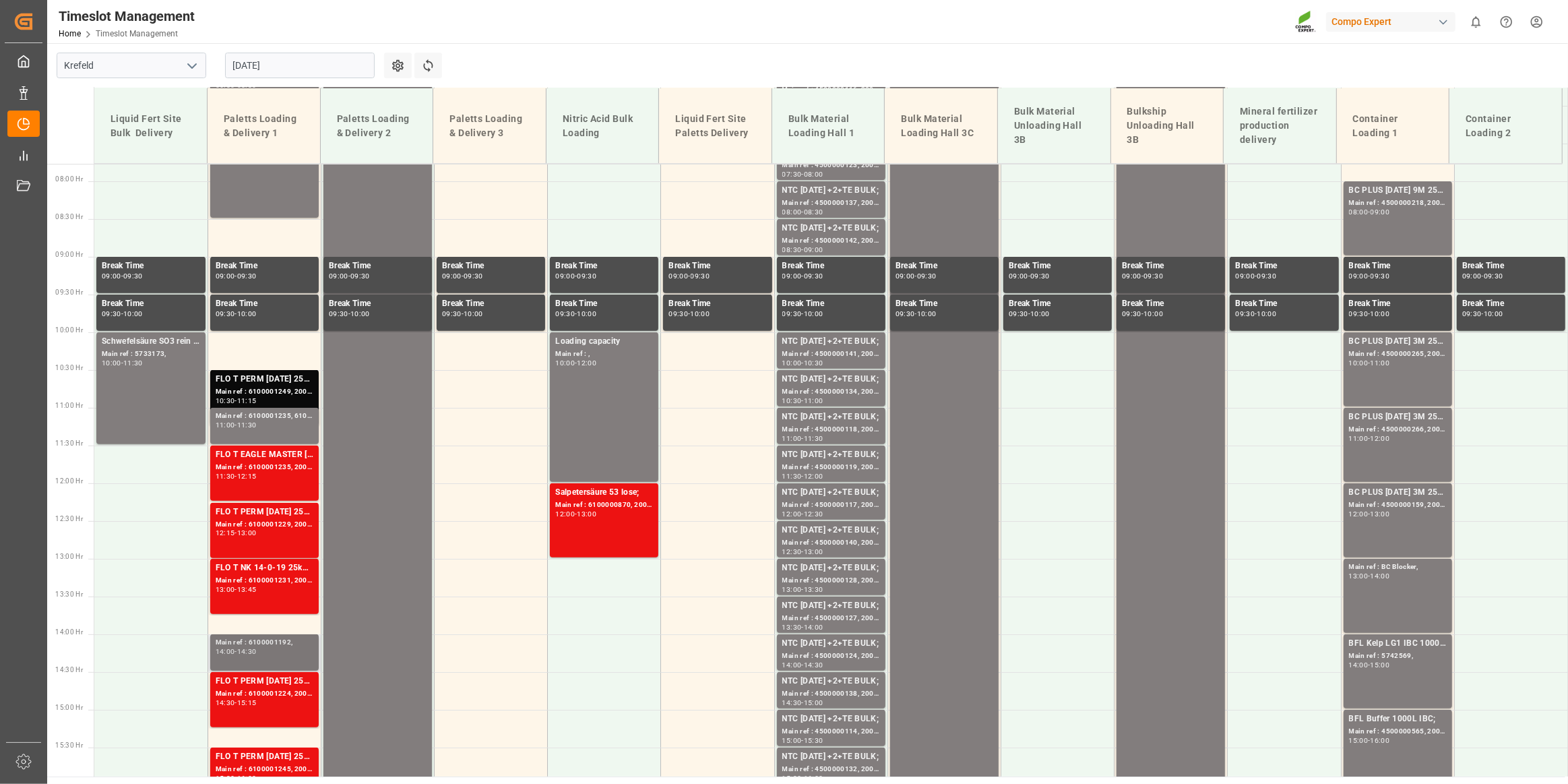
click at [287, 642] on div "Main ref : 6100001192," at bounding box center [264, 642] width 97 height 12
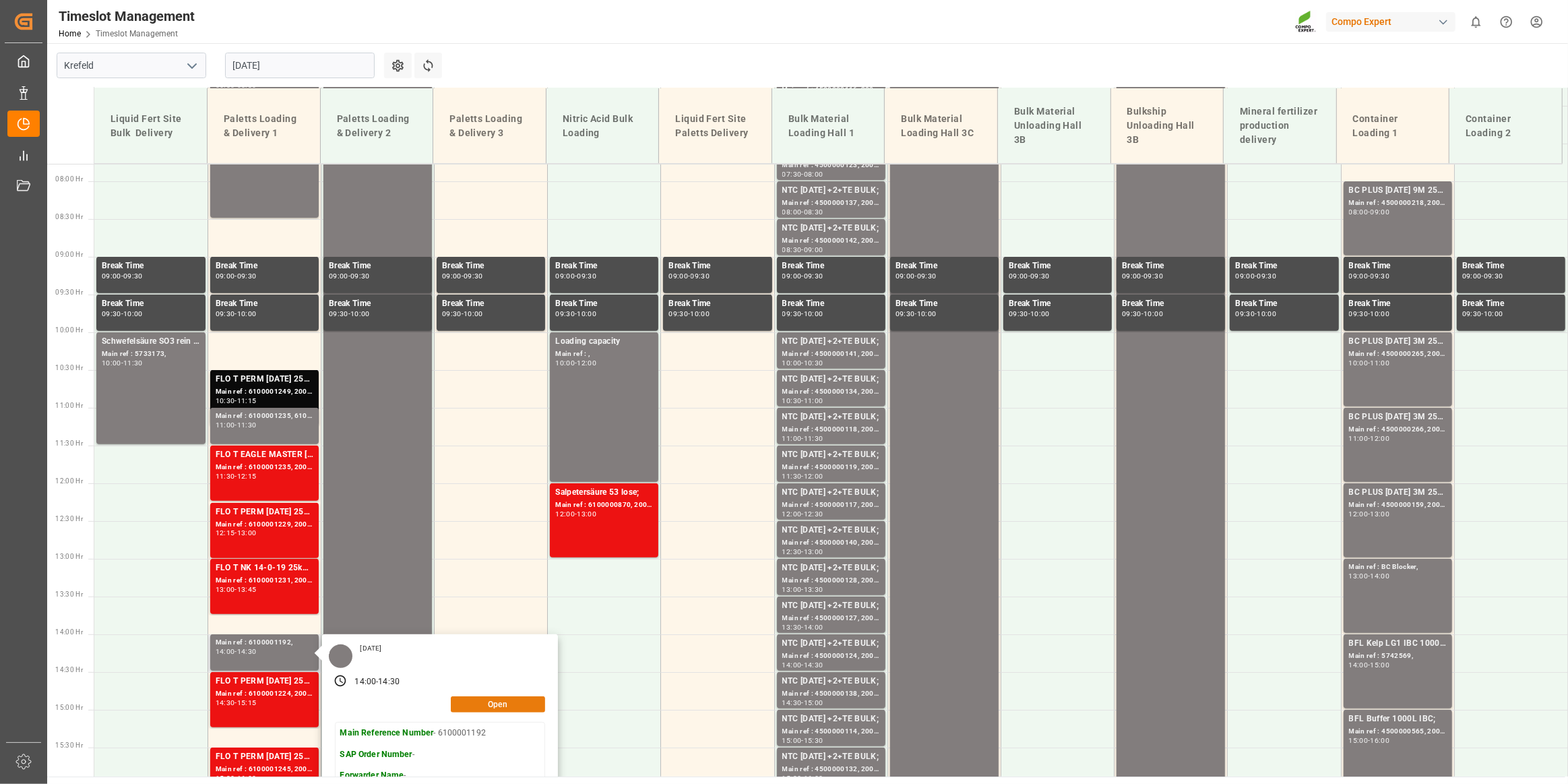
click at [455, 702] on button "Open" at bounding box center [498, 705] width 95 height 16
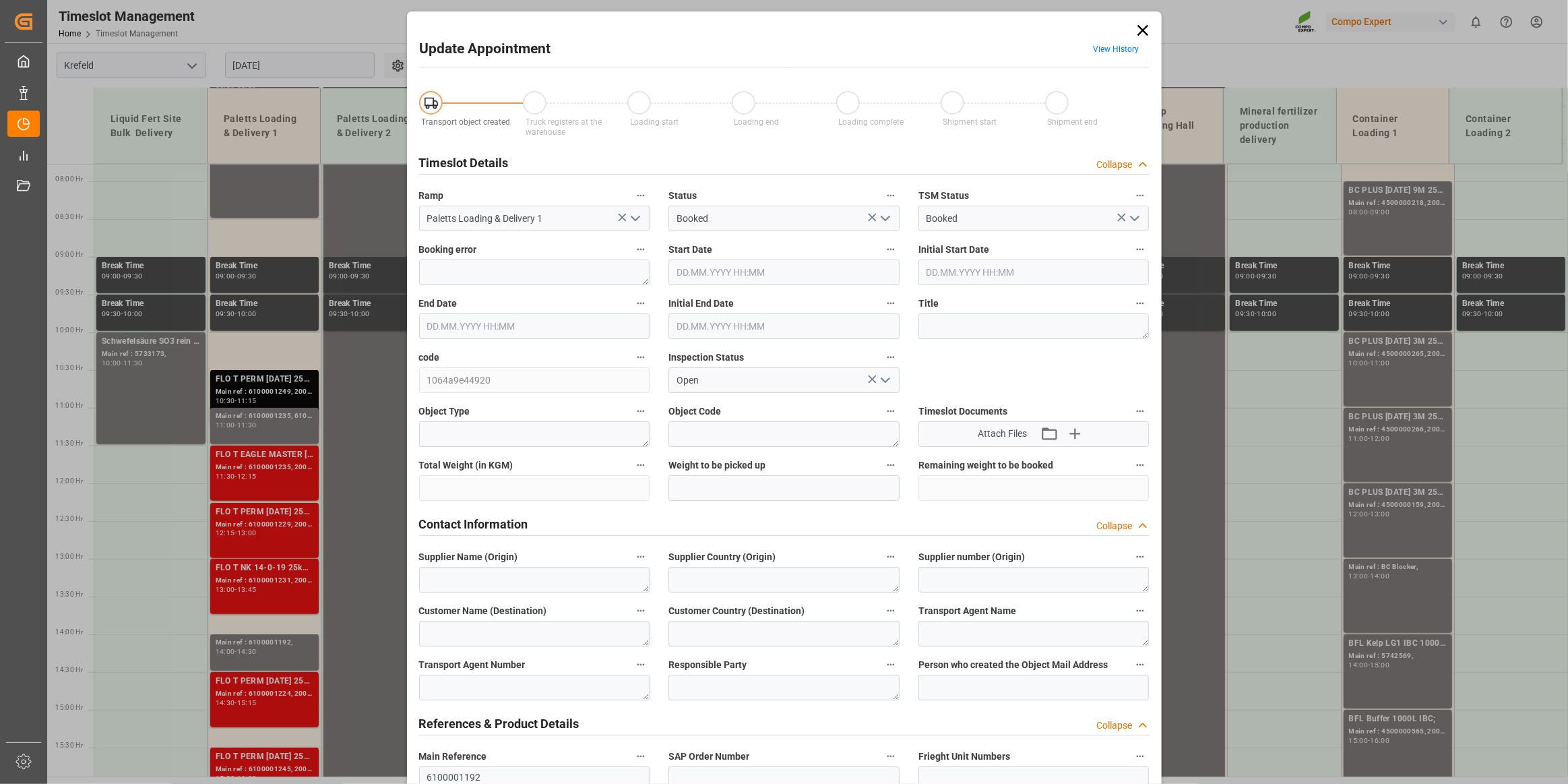
type input "[DATE] 14:00"
type input "[DATE] 14:30"
type input "[DATE] 09:18"
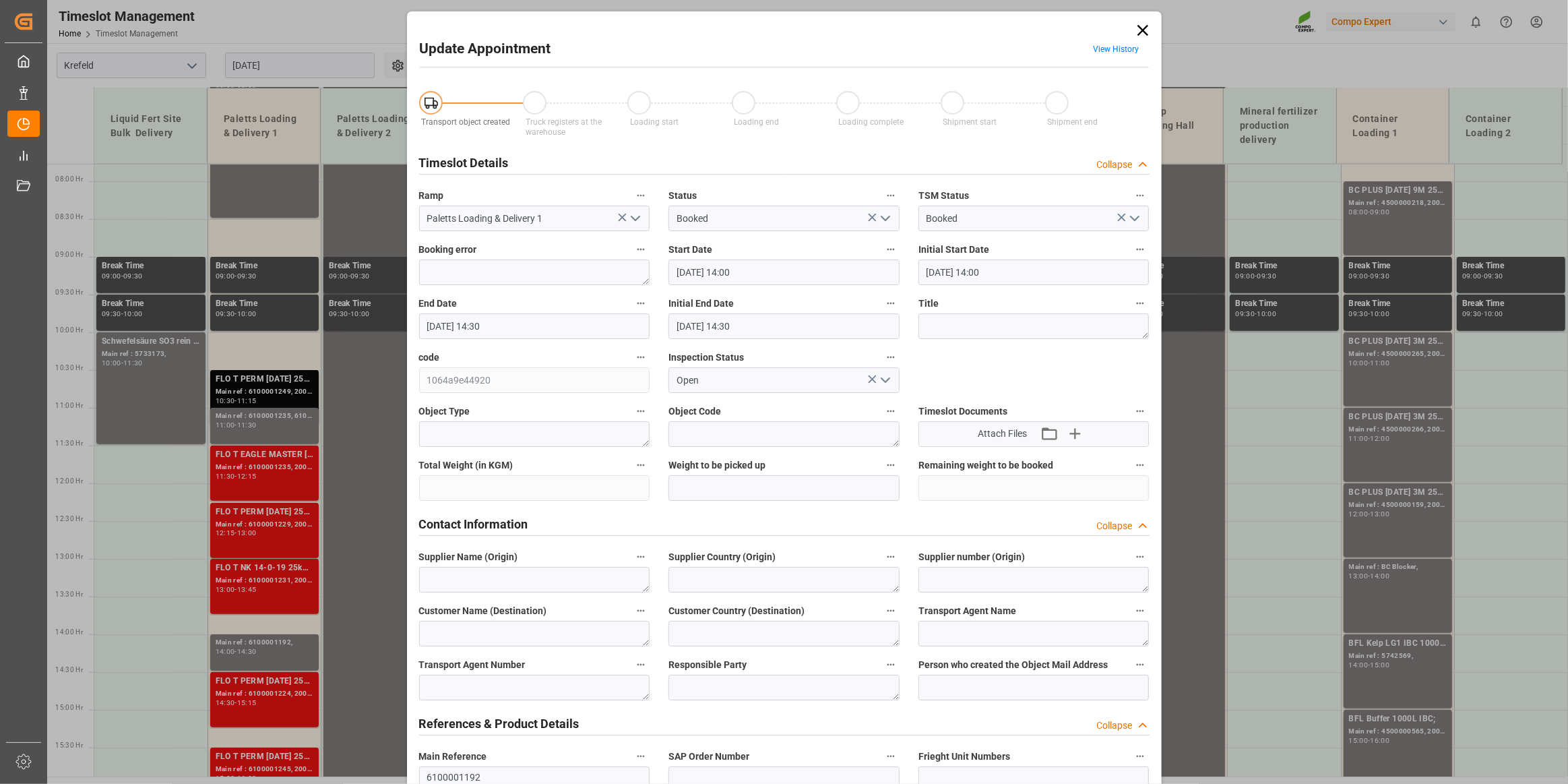
click at [1109, 47] on link "View History" at bounding box center [1116, 49] width 46 height 10
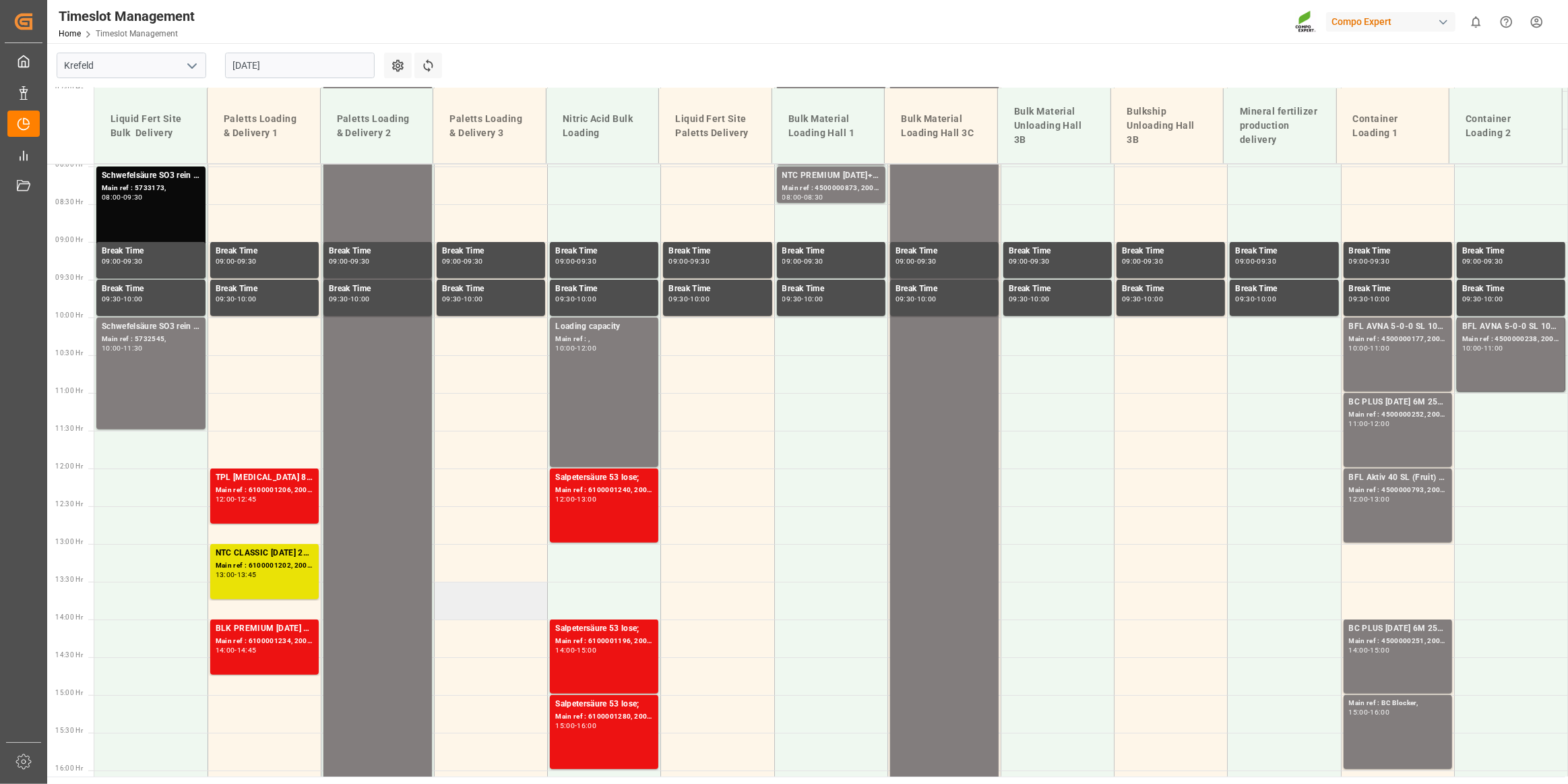
scroll to position [600, 0]
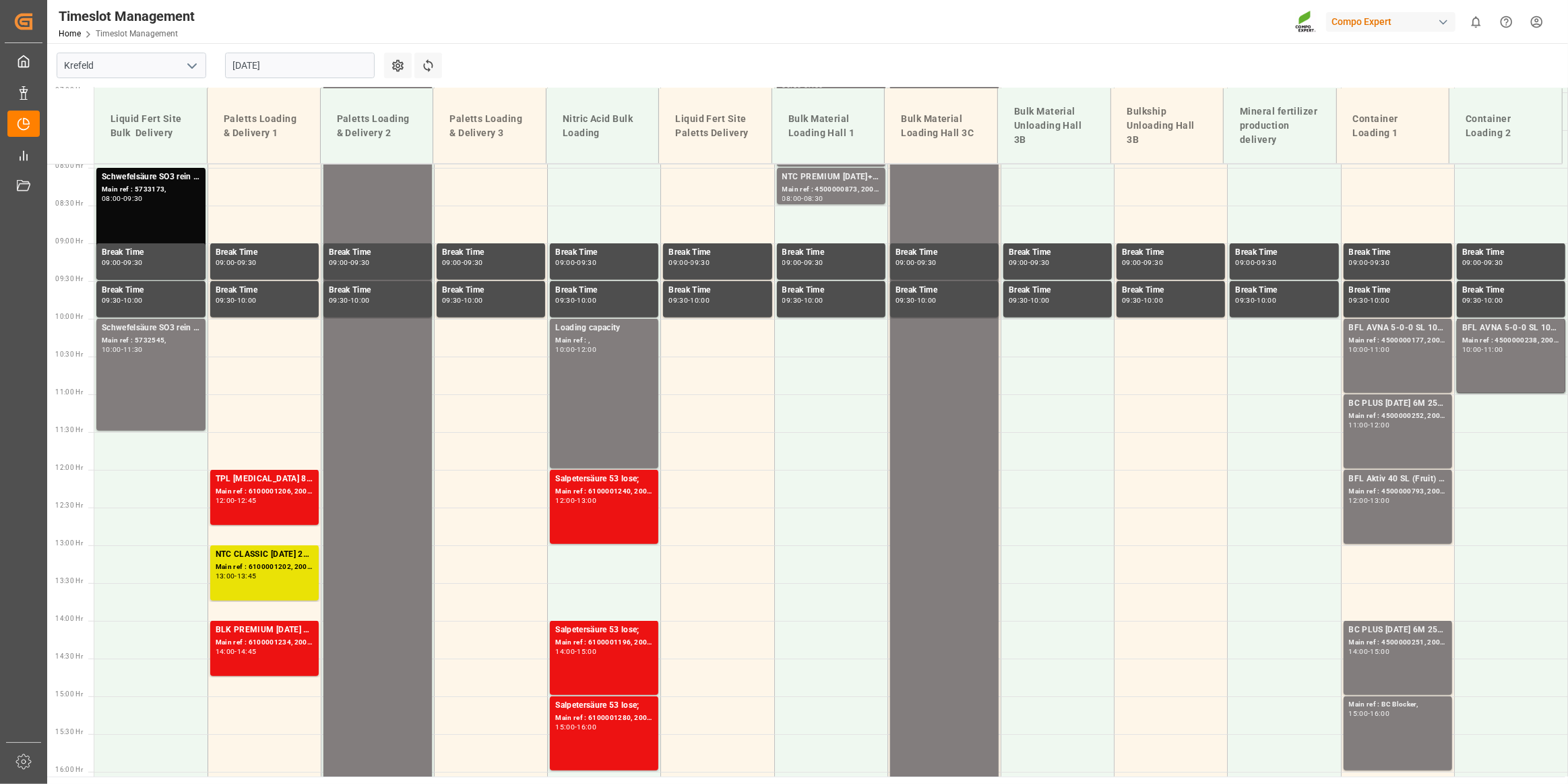
click at [247, 74] on input "[DATE]" at bounding box center [300, 65] width 150 height 26
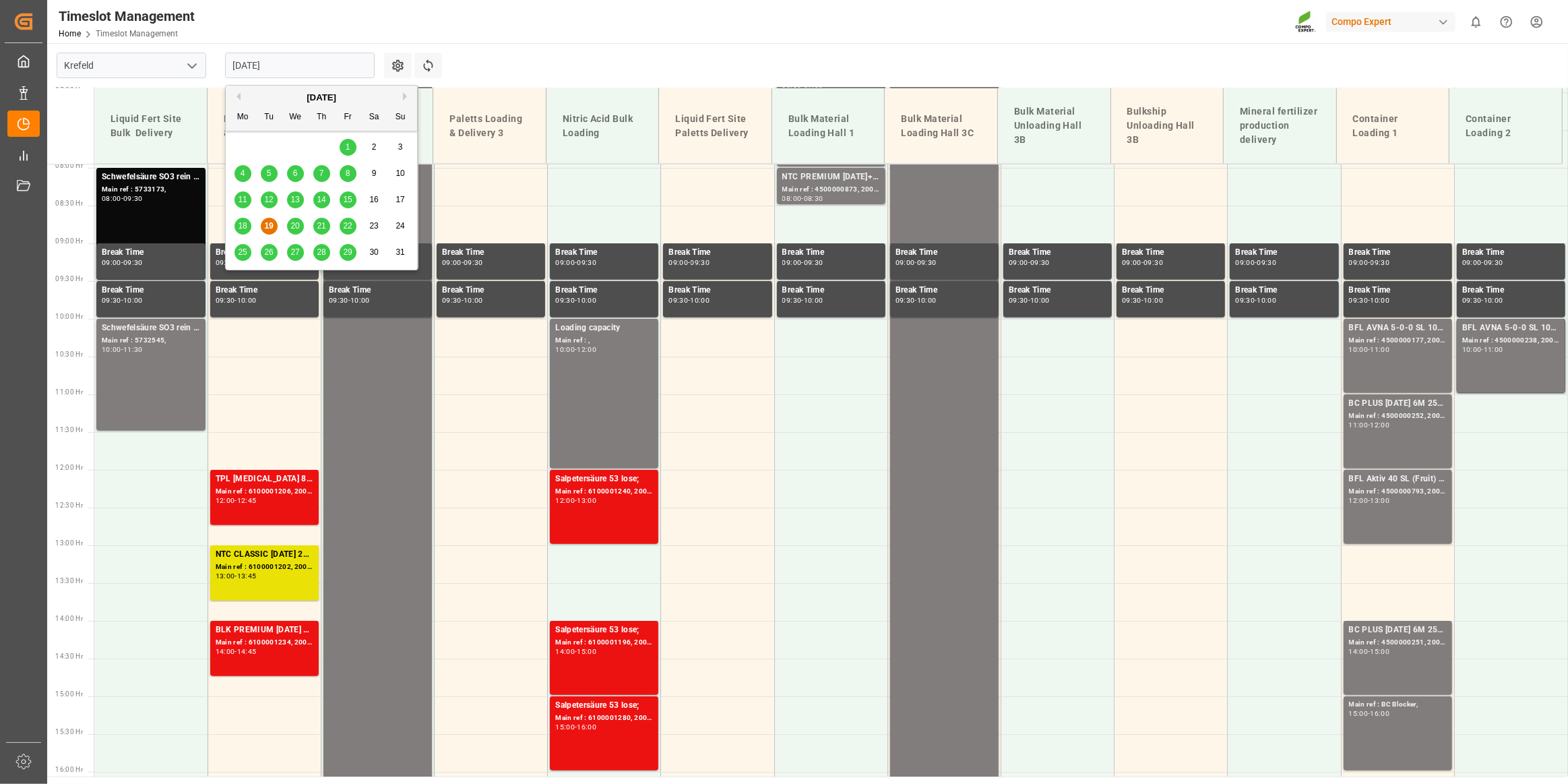
click at [292, 221] on span "20" at bounding box center [295, 226] width 9 height 10
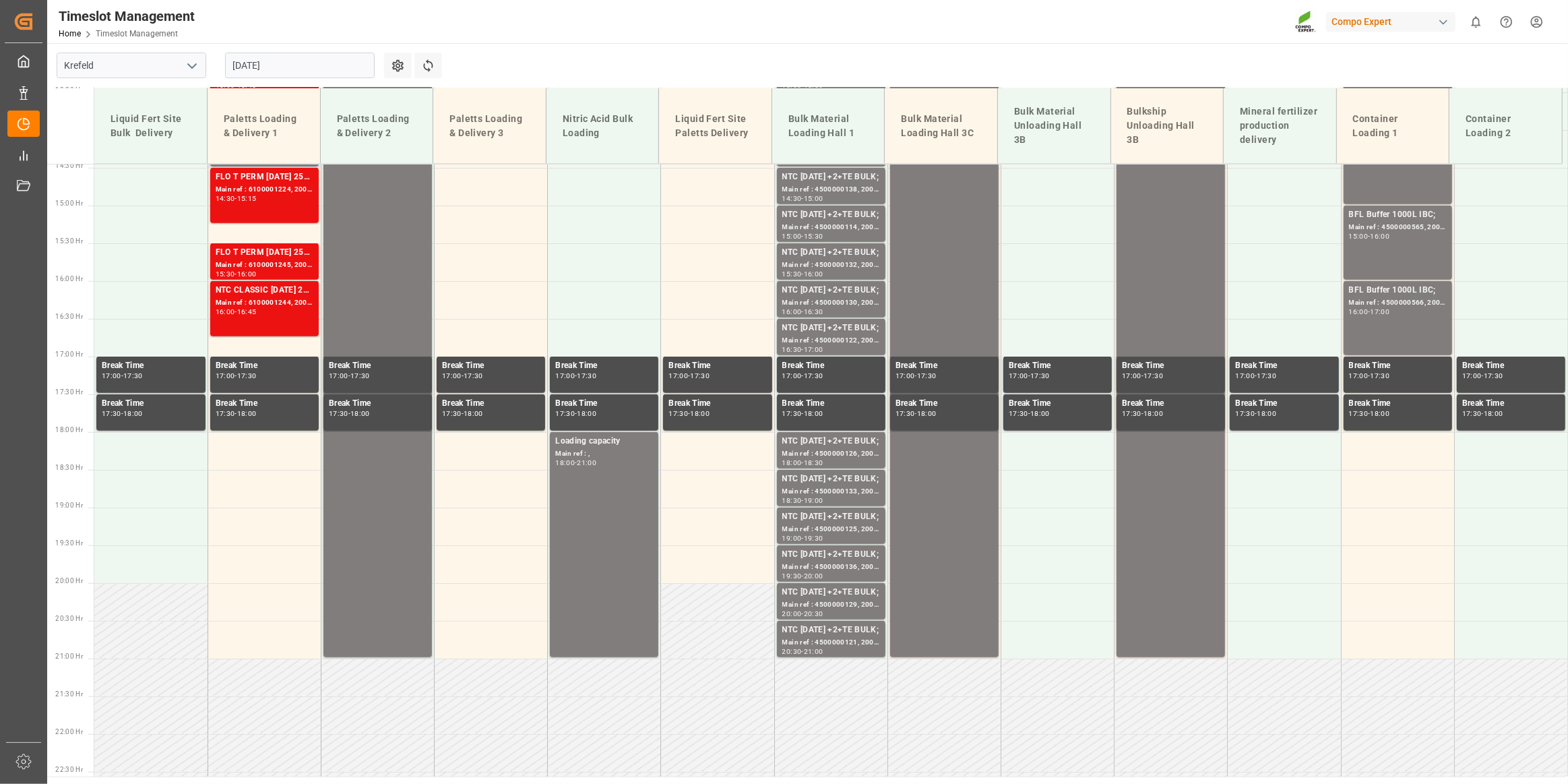
scroll to position [906, 0]
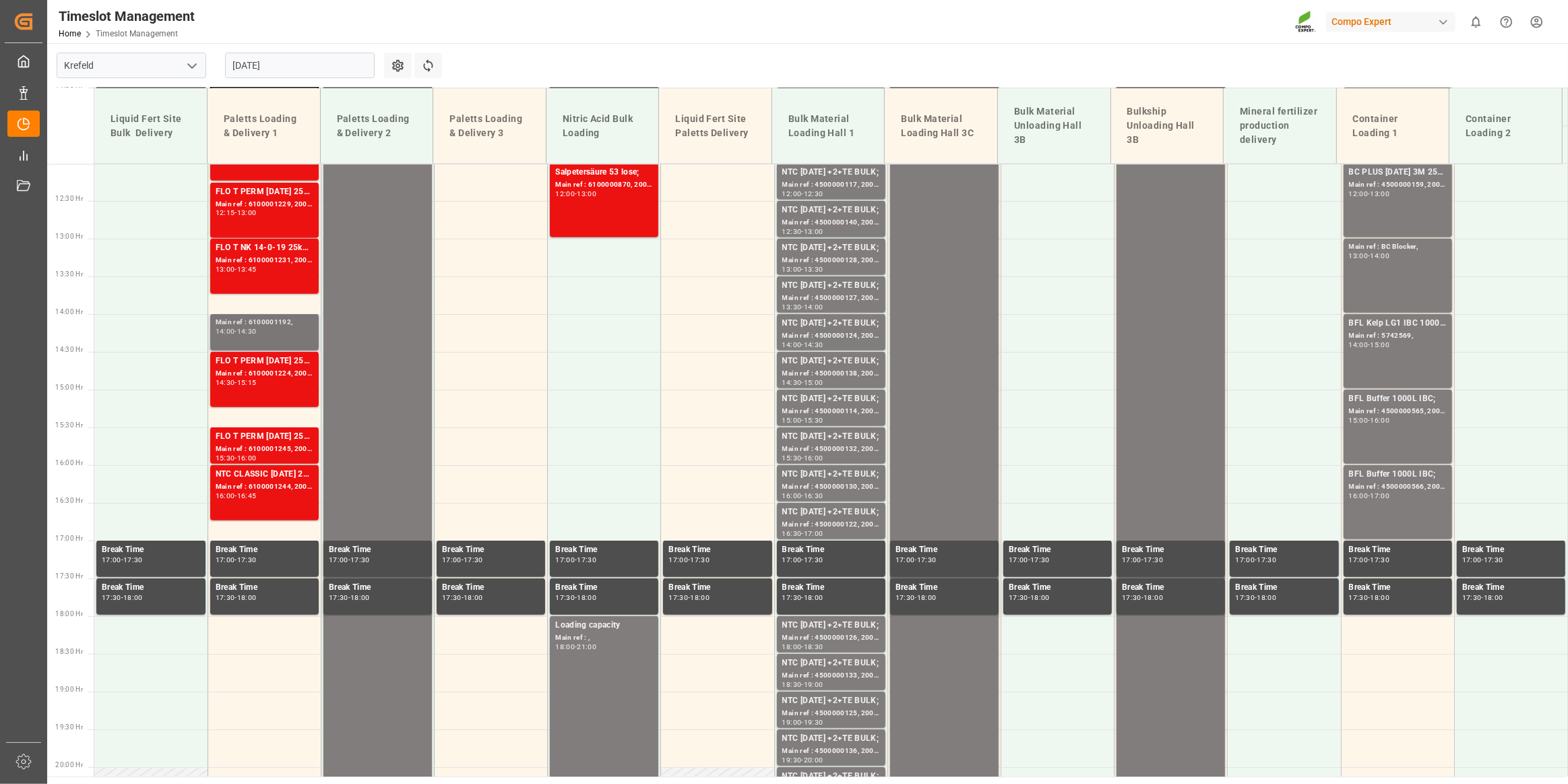
click at [287, 318] on div "Main ref : 6100001192," at bounding box center [264, 322] width 97 height 12
